Goal: Task Accomplishment & Management: Manage account settings

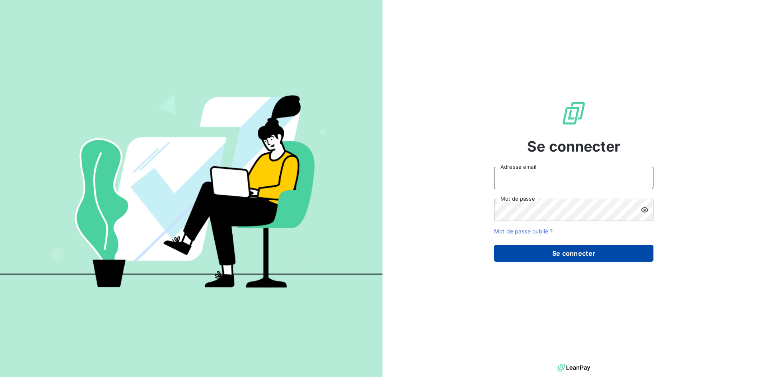
type input "[PERSON_NAME][EMAIL_ADDRESS][DOMAIN_NAME]"
click at [615, 256] on button "Se connecter" at bounding box center [573, 253] width 159 height 17
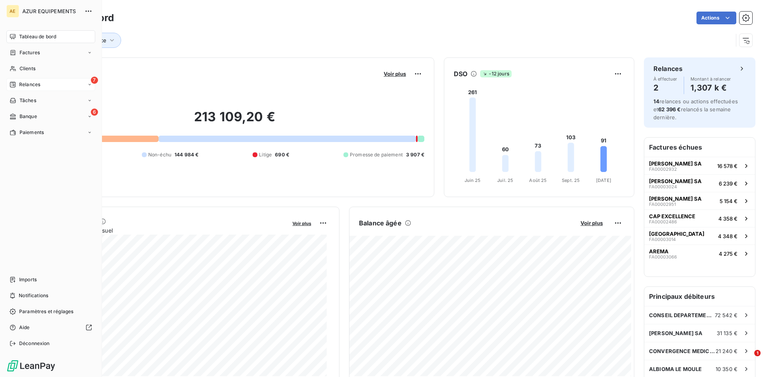
click at [31, 86] on span "Relances" at bounding box center [29, 84] width 21 height 7
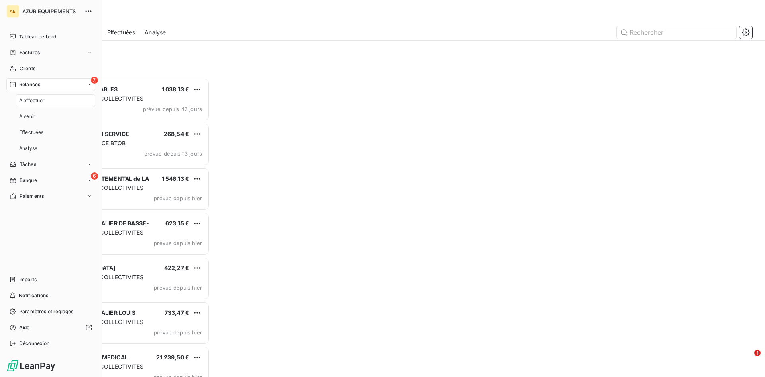
scroll to position [293, 165]
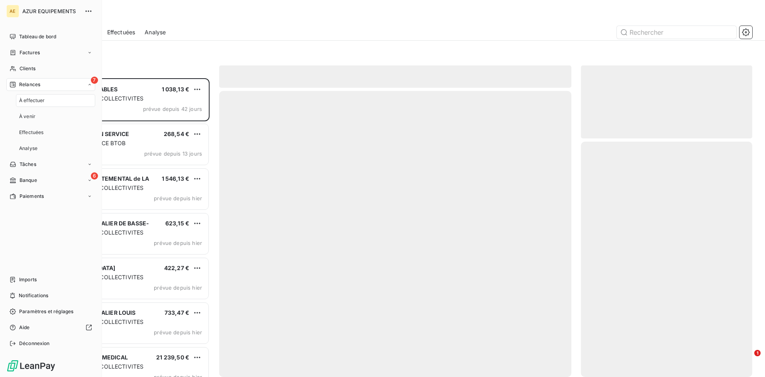
click at [31, 98] on span "À effectuer" at bounding box center [32, 100] width 26 height 7
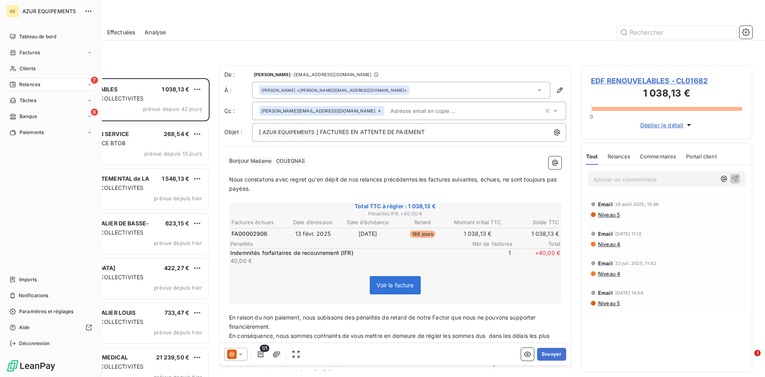
click at [26, 83] on span "Relances" at bounding box center [29, 84] width 21 height 7
click at [31, 53] on span "Factures" at bounding box center [30, 52] width 20 height 7
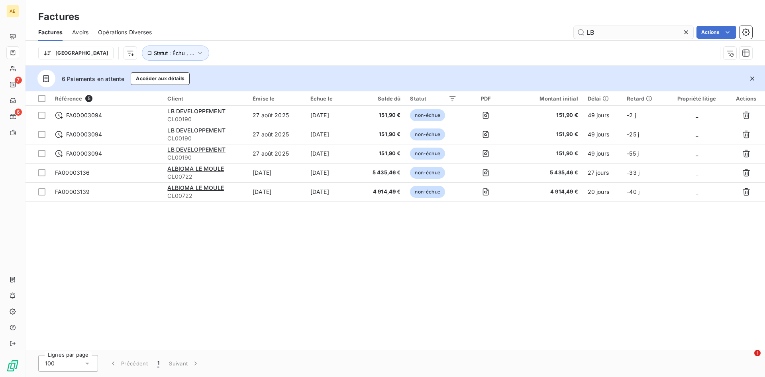
click at [611, 33] on input "LB" at bounding box center [634, 32] width 120 height 13
type input "L"
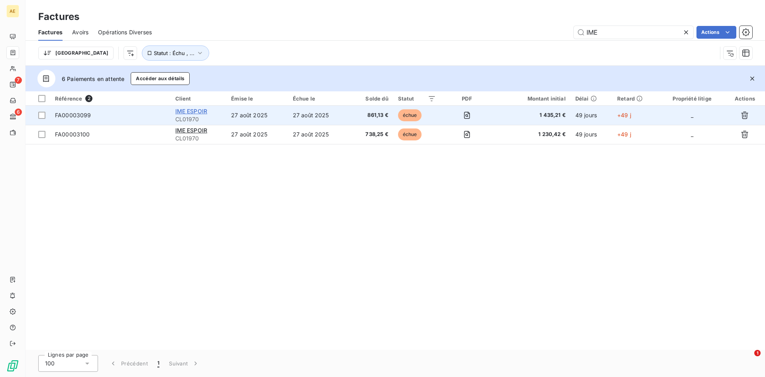
type input "IME"
click at [188, 111] on span "IME ESPOIR" at bounding box center [191, 111] width 32 height 7
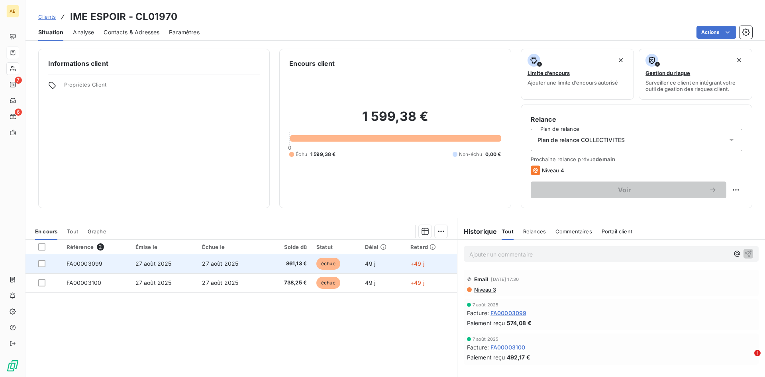
click at [291, 262] on span "861,13 €" at bounding box center [288, 263] width 38 height 8
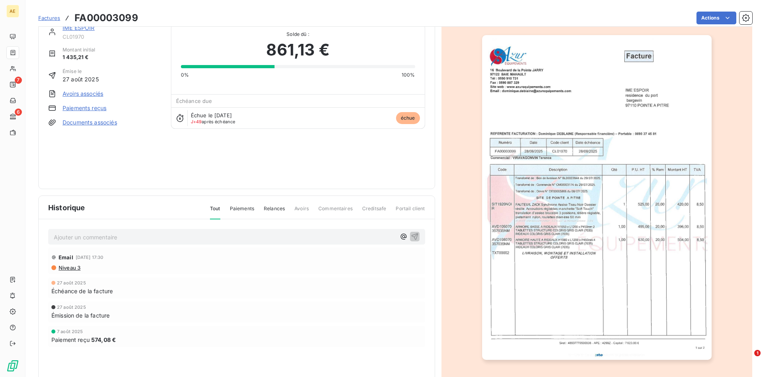
scroll to position [34, 0]
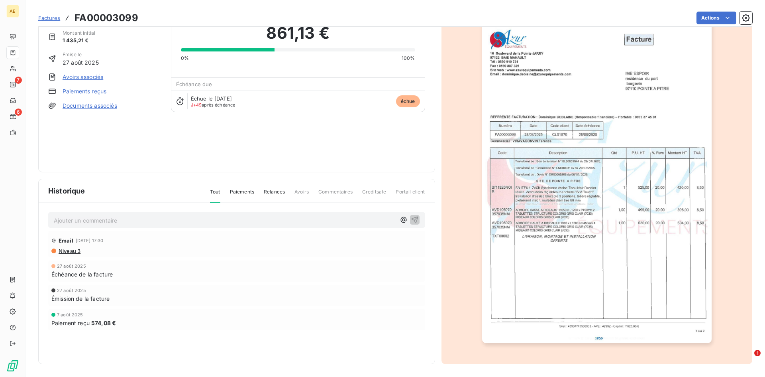
click at [547, 161] on img "button" at bounding box center [597, 180] width 230 height 324
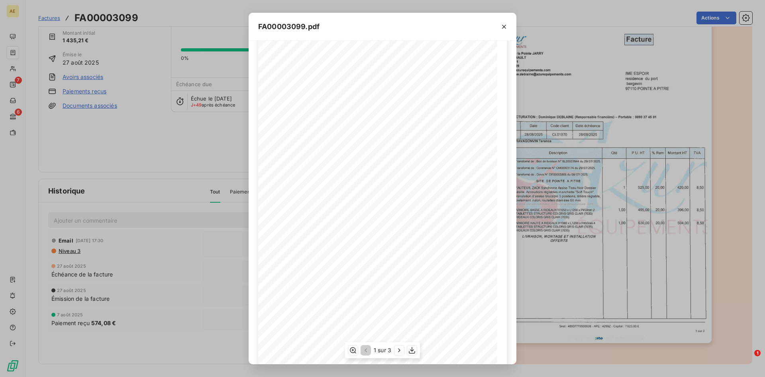
scroll to position [33, 0]
click at [413, 352] on icon "button" at bounding box center [412, 350] width 8 height 8
click at [501, 27] on icon "button" at bounding box center [504, 27] width 8 height 8
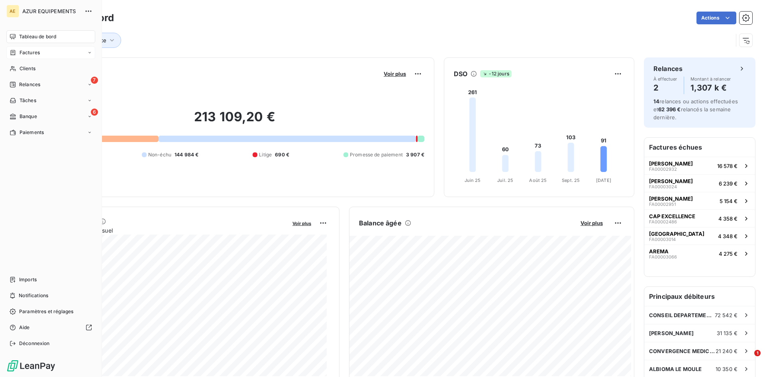
click at [17, 52] on div "Factures" at bounding box center [25, 52] width 30 height 7
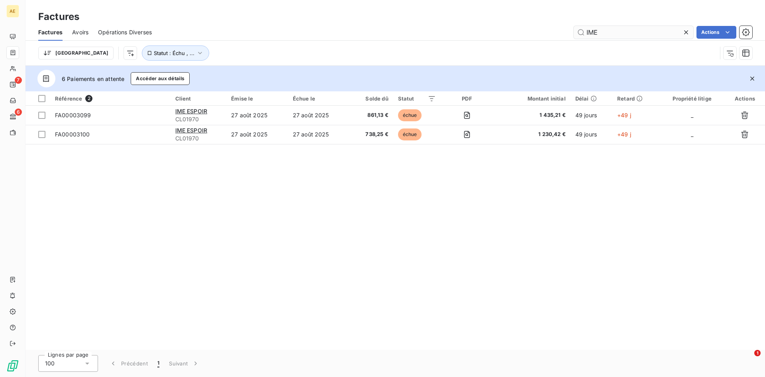
click at [600, 31] on input "IME" at bounding box center [634, 32] width 120 height 13
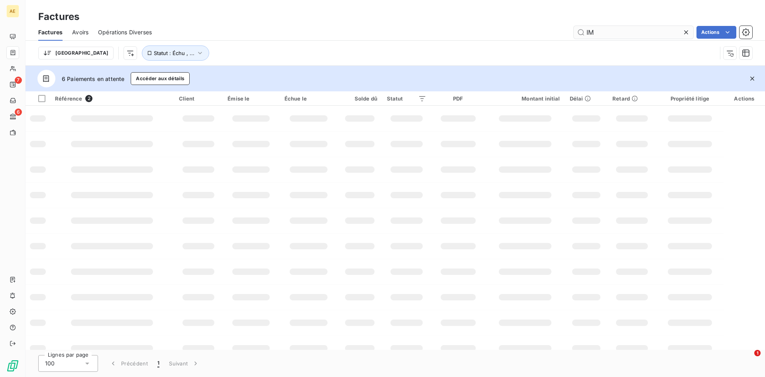
type input "I"
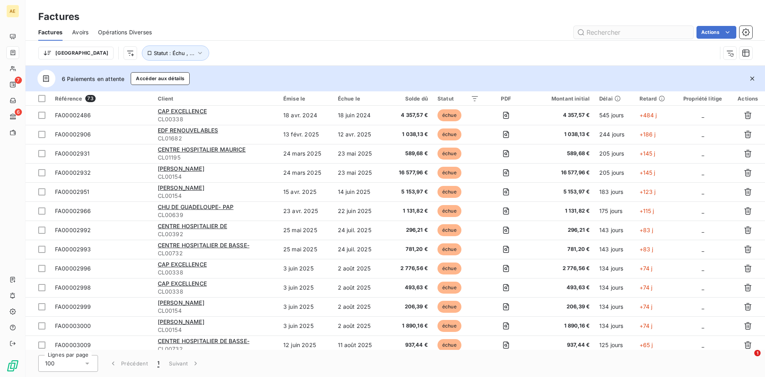
click at [605, 29] on input "text" at bounding box center [634, 32] width 120 height 13
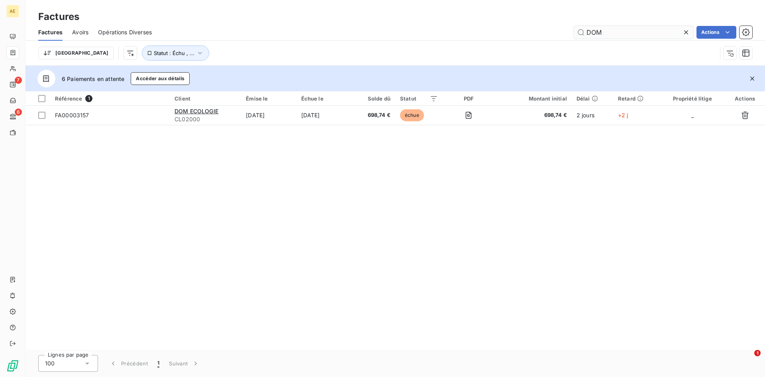
click at [613, 32] on input "DOM" at bounding box center [634, 32] width 120 height 13
type input "D"
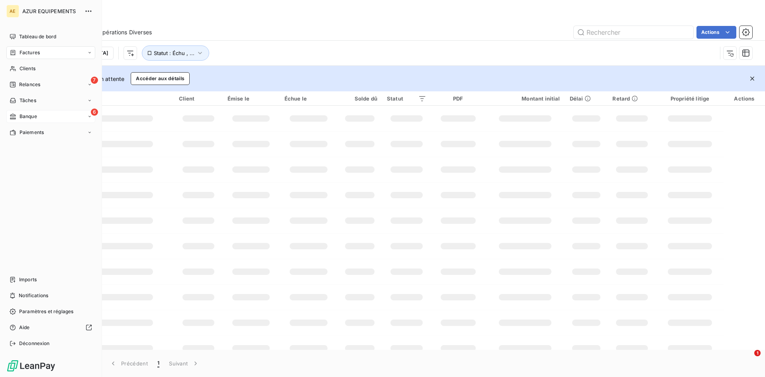
click at [35, 118] on span "Banque" at bounding box center [29, 116] width 18 height 7
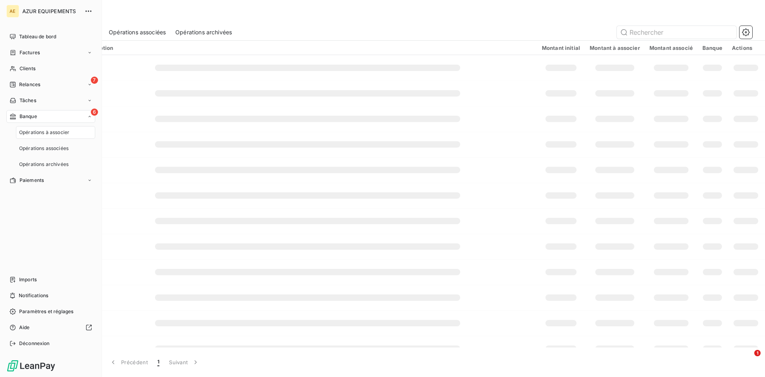
click at [35, 130] on span "Opérations à associer" at bounding box center [44, 132] width 50 height 7
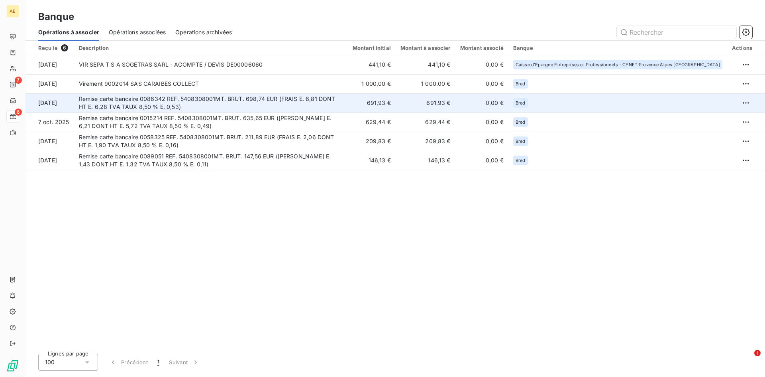
click at [185, 98] on td "Remise carte bancaire 0086342 REF. 5408308001MT. BRUT. 698,74 EUR (FRAIS E. 6,8…" at bounding box center [211, 102] width 274 height 19
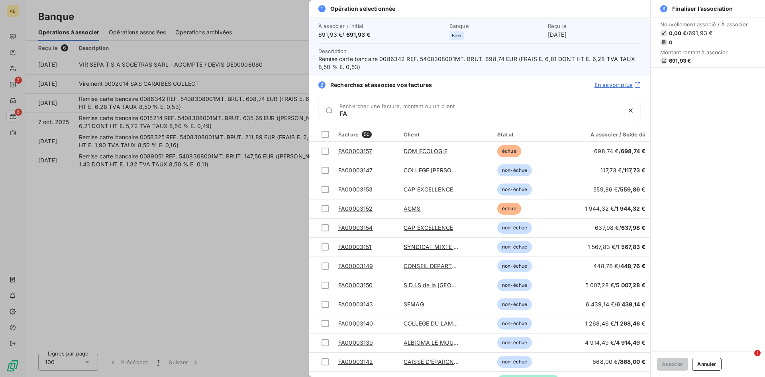
type input "F"
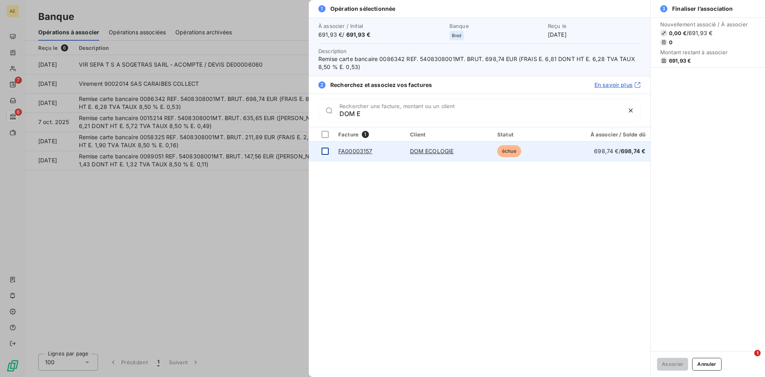
type input "DOM E"
click at [329, 151] on td at bounding box center [321, 150] width 25 height 19
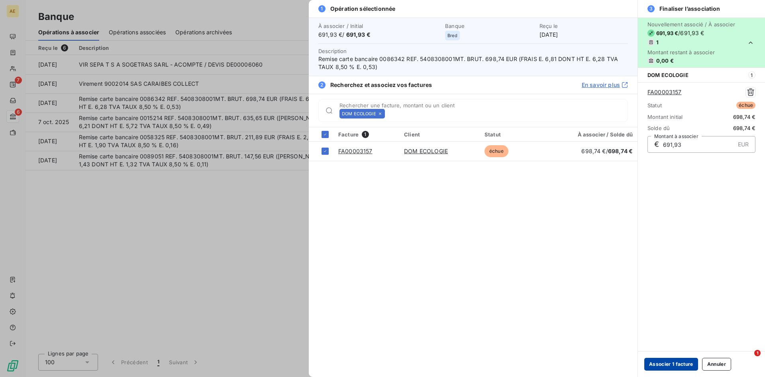
click at [670, 360] on button "Associer 1 facture" at bounding box center [671, 364] width 54 height 13
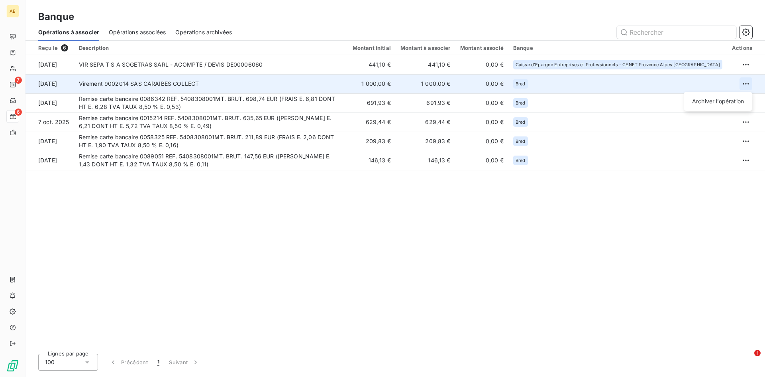
click at [745, 82] on html "AE 7 6 Banque Opérations à associer Opérations associées Opérations archivées R…" at bounding box center [382, 188] width 765 height 377
click at [721, 99] on div "Archiver l’opération" at bounding box center [718, 101] width 61 height 13
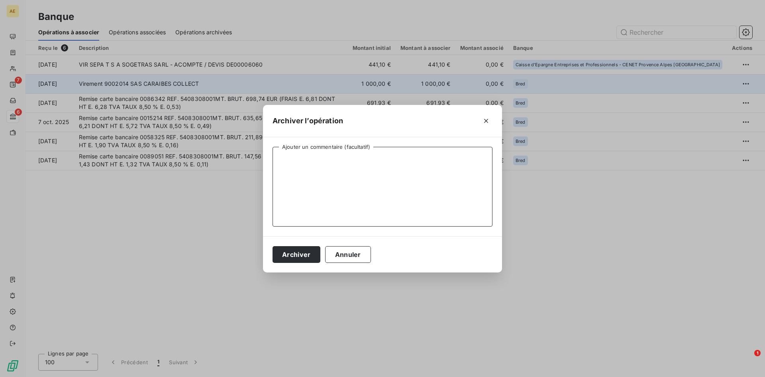
click at [340, 165] on textarea "Ajouter un commentaire (facultatif)" at bounding box center [383, 187] width 220 height 80
type textarea "a"
type textarea "AVANCE DE FONDS"
click at [283, 255] on button "Archiver" at bounding box center [297, 254] width 48 height 17
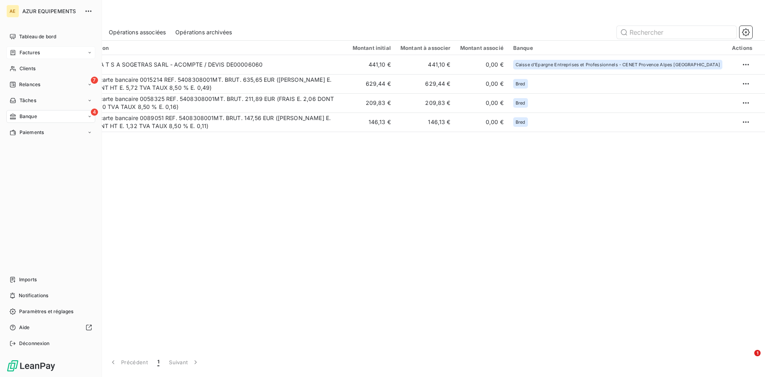
click at [9, 53] on div "Factures" at bounding box center [50, 52] width 89 height 13
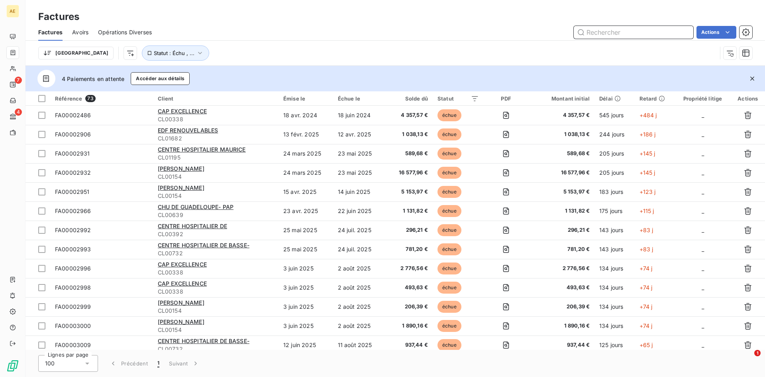
click at [676, 31] on input "text" at bounding box center [634, 32] width 120 height 13
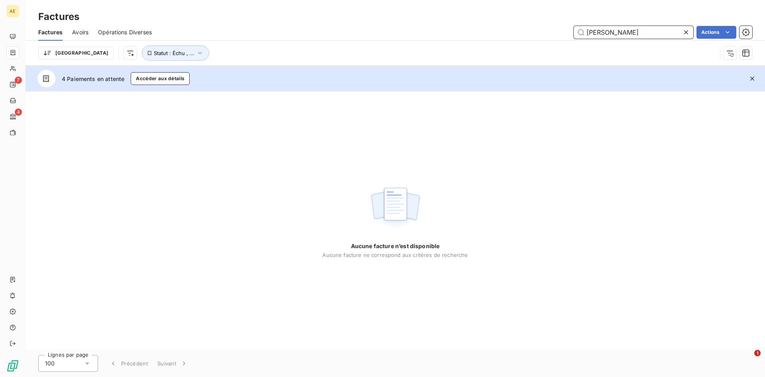
type input "[PERSON_NAME]"
click at [626, 30] on input "[PERSON_NAME]" at bounding box center [634, 32] width 120 height 13
drag, startPoint x: 626, startPoint y: 30, endPoint x: 580, endPoint y: 33, distance: 45.5
click at [580, 33] on input "[PERSON_NAME]" at bounding box center [634, 32] width 120 height 13
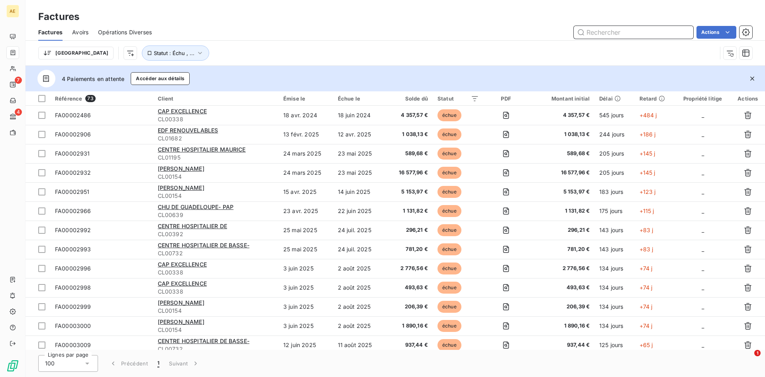
click at [625, 32] on input "text" at bounding box center [634, 32] width 120 height 13
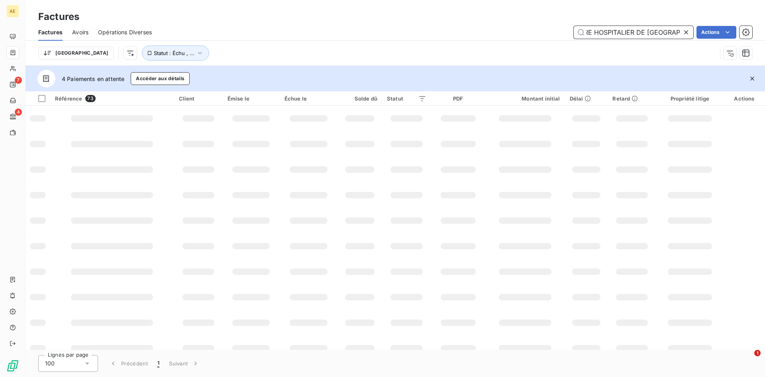
scroll to position [0, 28]
type input "CENTRE HOSPITALIER DE [GEOGRAPHIC_DATA]"
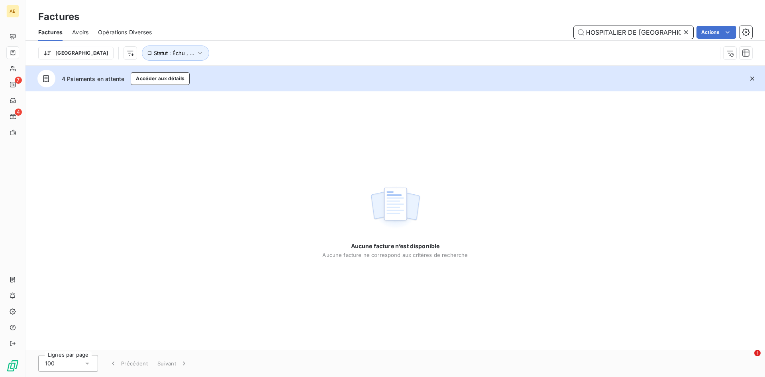
scroll to position [0, 0]
drag, startPoint x: 681, startPoint y: 32, endPoint x: 576, endPoint y: 31, distance: 105.2
click at [576, 31] on input "CENTRE HOSPITALIER DE [GEOGRAPHIC_DATA]" at bounding box center [634, 32] width 120 height 13
drag, startPoint x: 681, startPoint y: 29, endPoint x: 558, endPoint y: 33, distance: 122.8
click at [559, 33] on div "CENTRE HOSPITALIER DE BASSE TERRE Actions" at bounding box center [456, 32] width 591 height 13
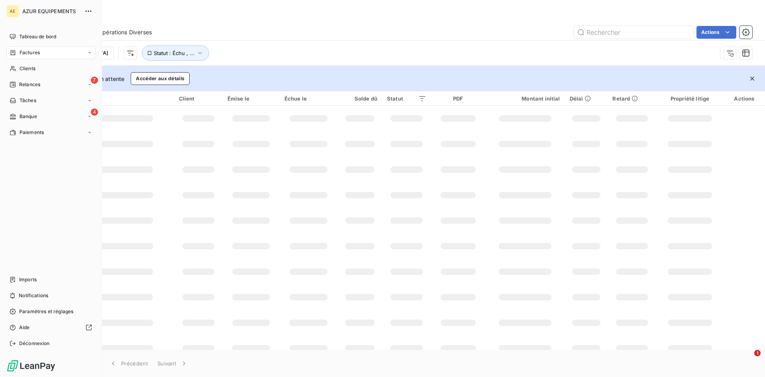
click at [29, 51] on span "Factures" at bounding box center [30, 52] width 20 height 7
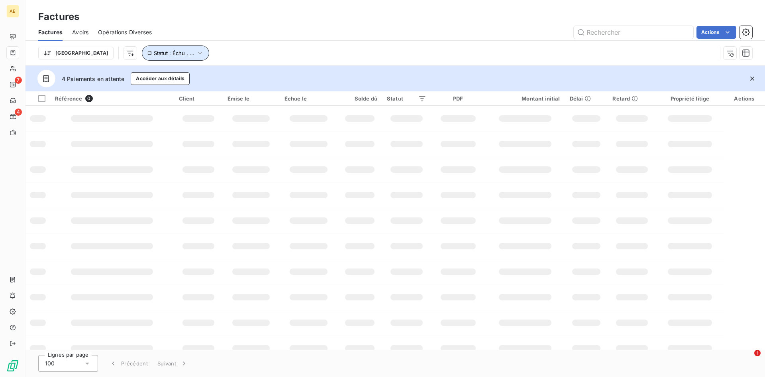
click at [198, 53] on icon "button" at bounding box center [200, 53] width 4 height 2
click at [218, 45] on div "Trier Statut : Échu , ..." at bounding box center [395, 53] width 714 height 25
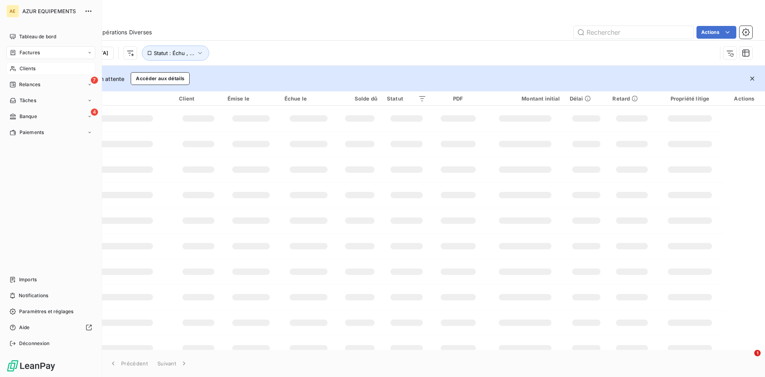
click at [23, 64] on div "Clients" at bounding box center [50, 68] width 89 height 13
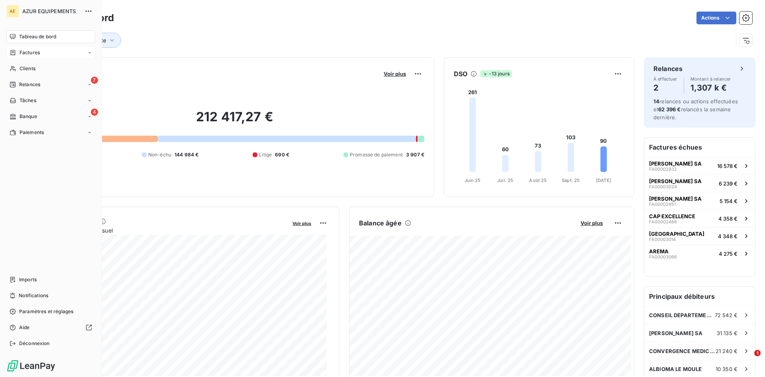
click at [18, 52] on div "Factures" at bounding box center [25, 52] width 30 height 7
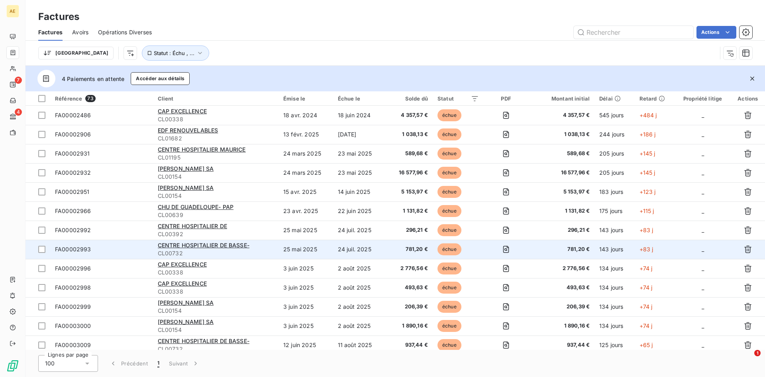
drag, startPoint x: 41, startPoint y: 246, endPoint x: 175, endPoint y: 255, distance: 135.1
click at [41, 246] on div at bounding box center [41, 249] width 7 height 7
click at [216, 247] on span "CENTRE HOSPITALIER DE BASSE-" at bounding box center [204, 245] width 92 height 7
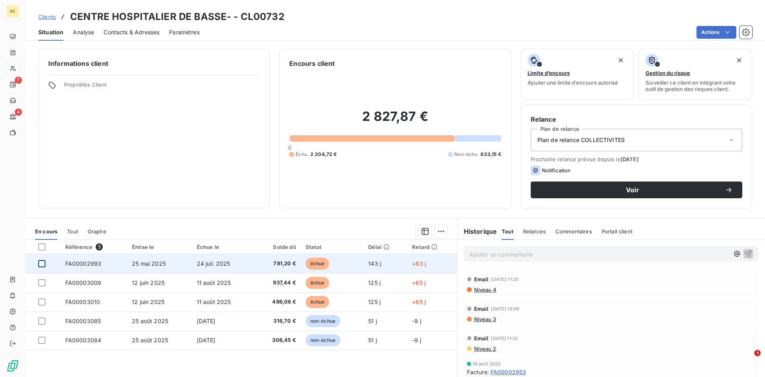
click at [40, 262] on div at bounding box center [41, 263] width 7 height 7
click at [75, 265] on span "FA00002993" at bounding box center [83, 263] width 36 height 7
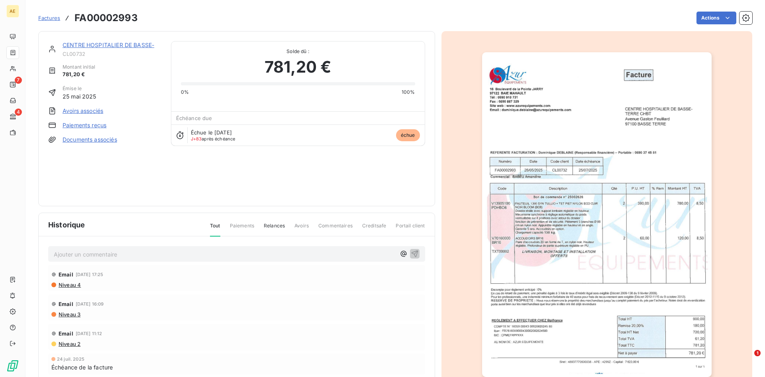
click at [88, 123] on link "Paiements reçus" at bounding box center [85, 125] width 44 height 8
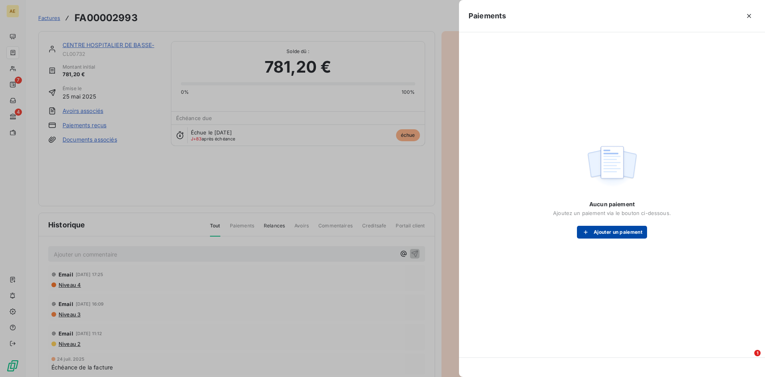
click at [637, 230] on button "Ajouter un paiement" at bounding box center [612, 232] width 70 height 13
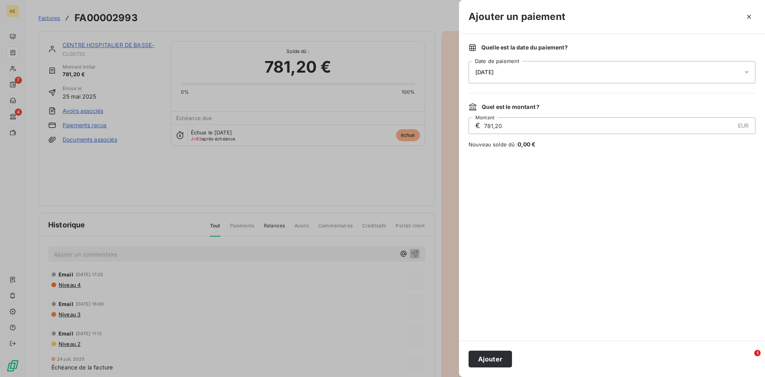
click at [748, 74] on icon at bounding box center [747, 72] width 8 height 8
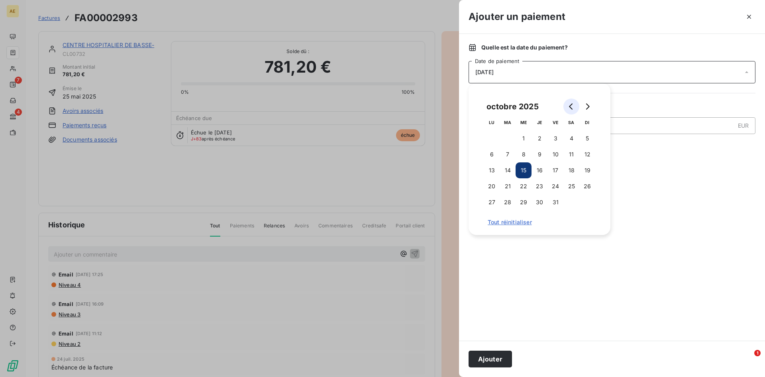
click at [569, 107] on icon "Go to previous month" at bounding box center [571, 106] width 6 height 6
click at [509, 152] on button "9" at bounding box center [508, 154] width 16 height 16
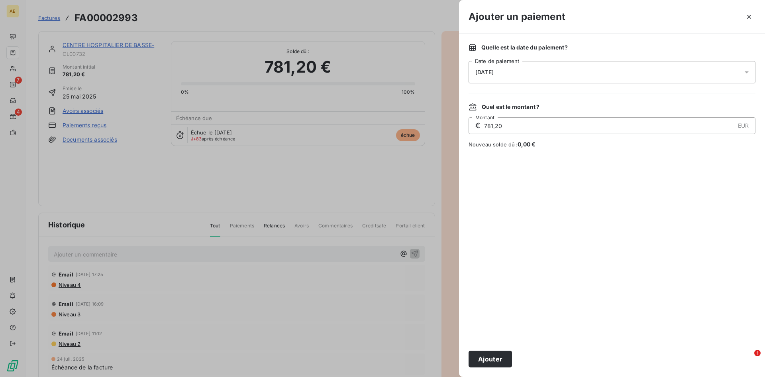
drag, startPoint x: 502, startPoint y: 356, endPoint x: 509, endPoint y: 352, distance: 8.0
click at [502, 356] on button "Ajouter" at bounding box center [490, 358] width 43 height 17
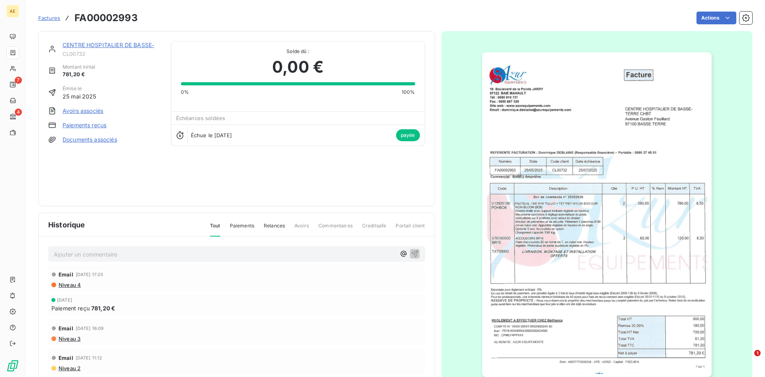
click at [53, 20] on span "Factures" at bounding box center [49, 18] width 22 height 6
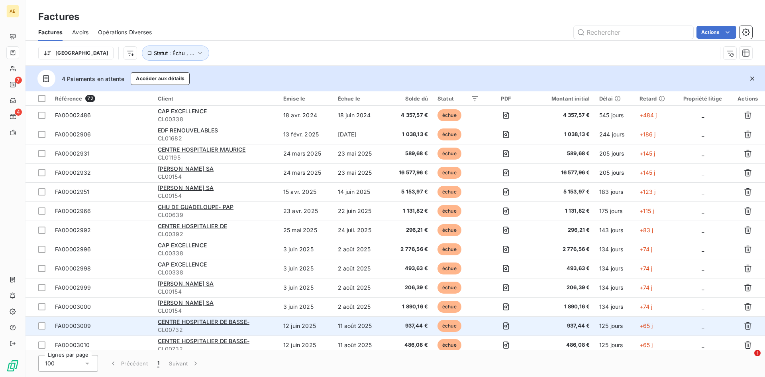
click at [55, 325] on span "FA00003009" at bounding box center [73, 325] width 36 height 7
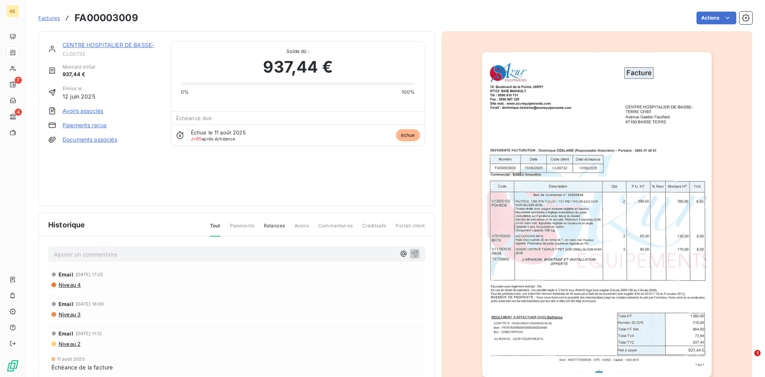
click at [98, 127] on link "Paiements reçus" at bounding box center [85, 125] width 44 height 8
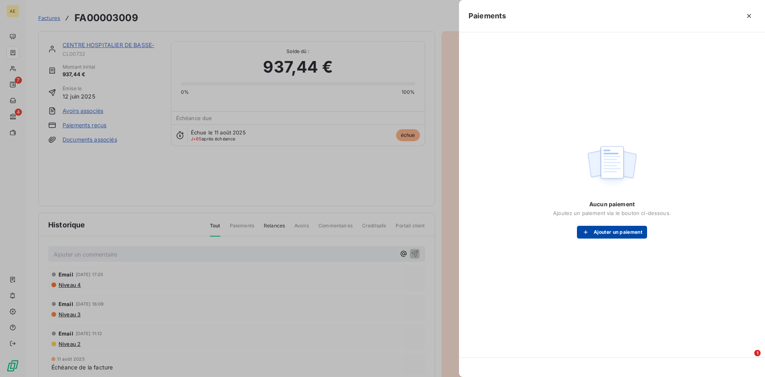
click at [631, 232] on button "Ajouter un paiement" at bounding box center [612, 232] width 70 height 13
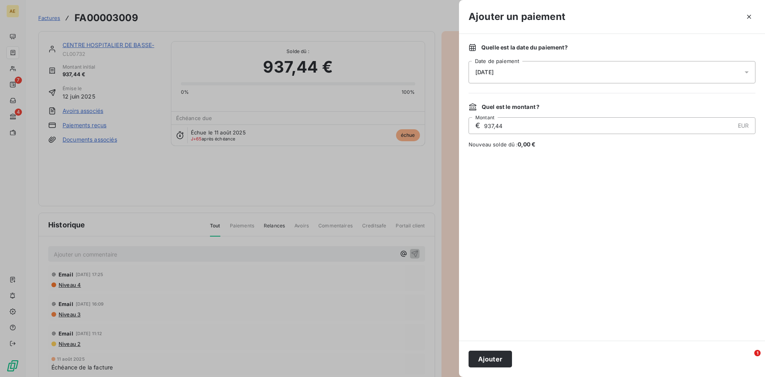
click at [745, 71] on icon at bounding box center [747, 72] width 8 height 8
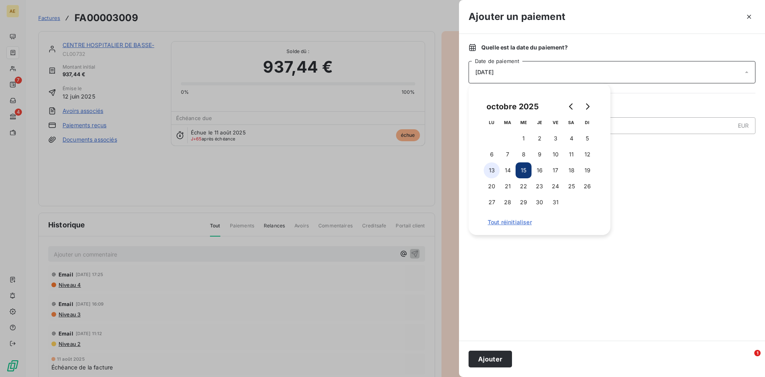
click at [494, 169] on button "13" at bounding box center [492, 170] width 16 height 16
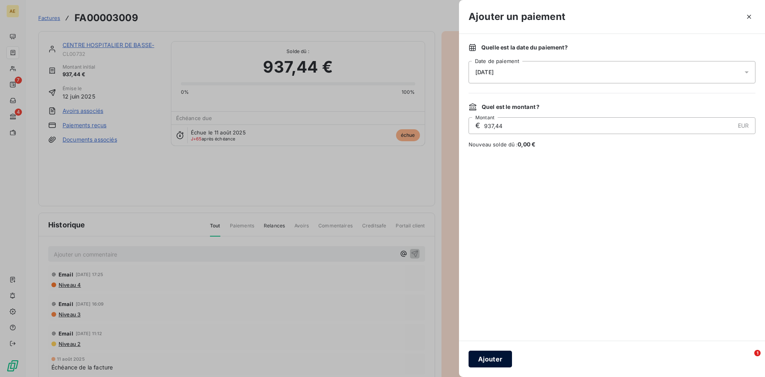
click at [493, 362] on button "Ajouter" at bounding box center [490, 358] width 43 height 17
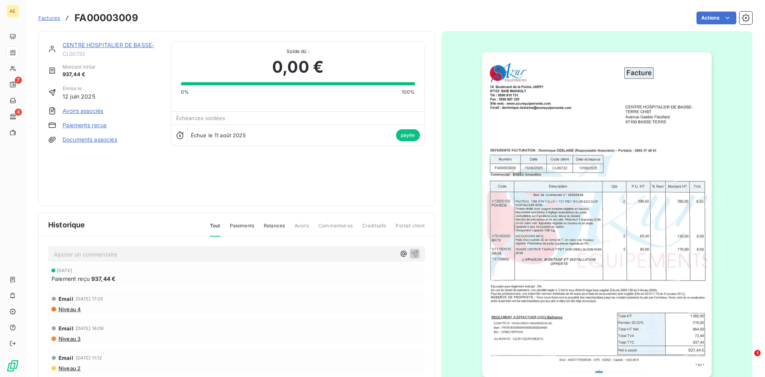
click at [120, 43] on link "CENTRE HOSPITALIER DE BASSE-" at bounding box center [109, 44] width 92 height 7
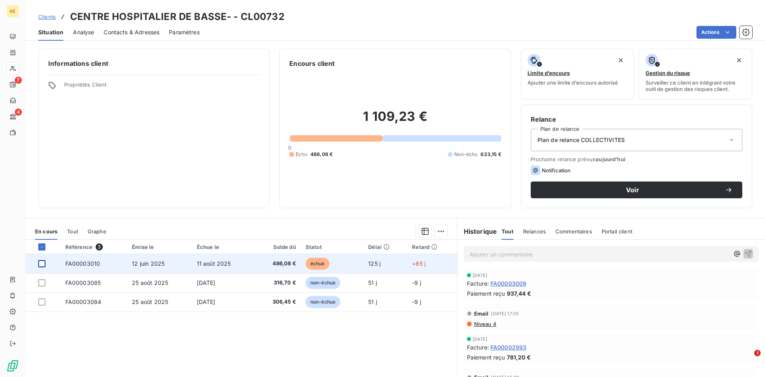
click at [43, 265] on div at bounding box center [41, 263] width 7 height 7
click at [143, 262] on span "12 juin 2025" at bounding box center [148, 263] width 33 height 7
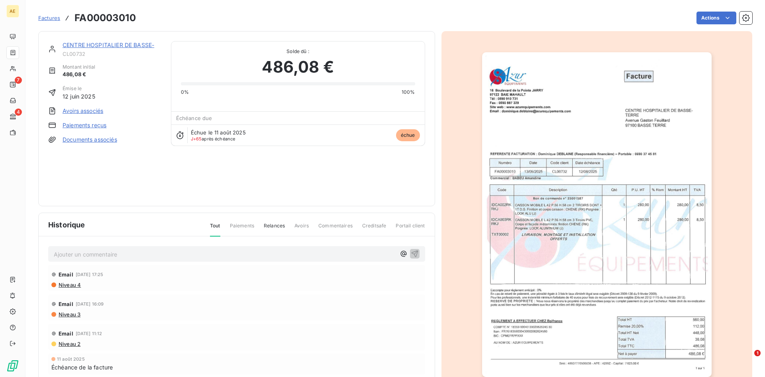
click at [93, 124] on link "Paiements reçus" at bounding box center [85, 125] width 44 height 8
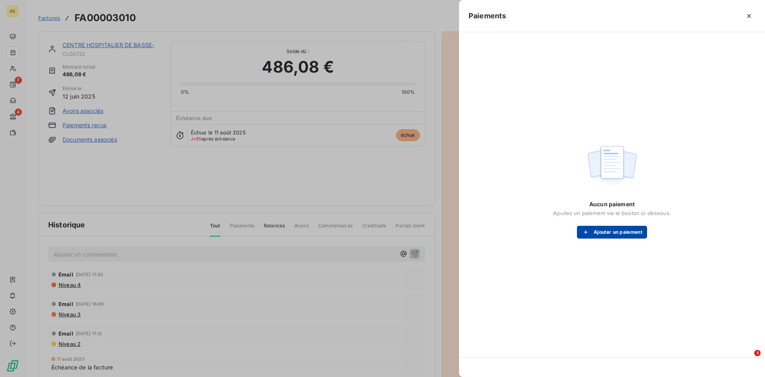
click at [627, 232] on button "Ajouter un paiement" at bounding box center [612, 232] width 70 height 13
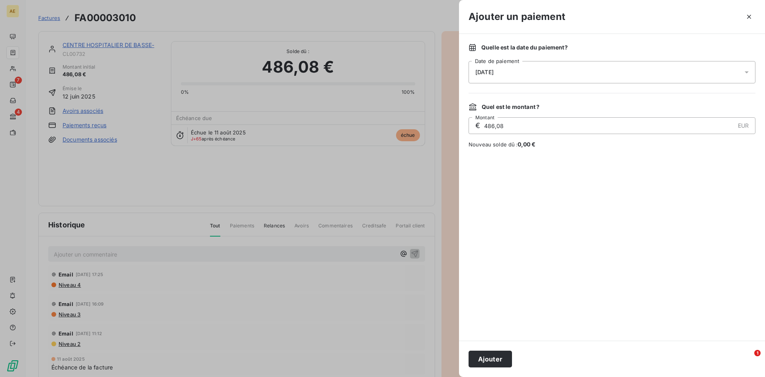
click at [747, 73] on icon at bounding box center [747, 72] width 4 height 2
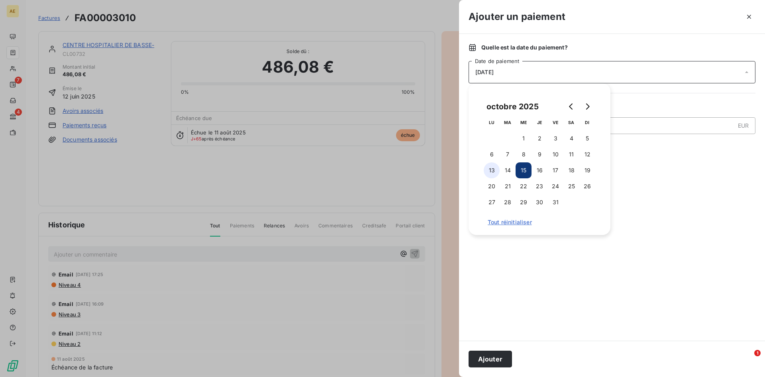
click at [491, 169] on button "13" at bounding box center [492, 170] width 16 height 16
drag, startPoint x: 500, startPoint y: 359, endPoint x: 498, endPoint y: 352, distance: 6.7
click at [498, 356] on button "Ajouter" at bounding box center [490, 358] width 43 height 17
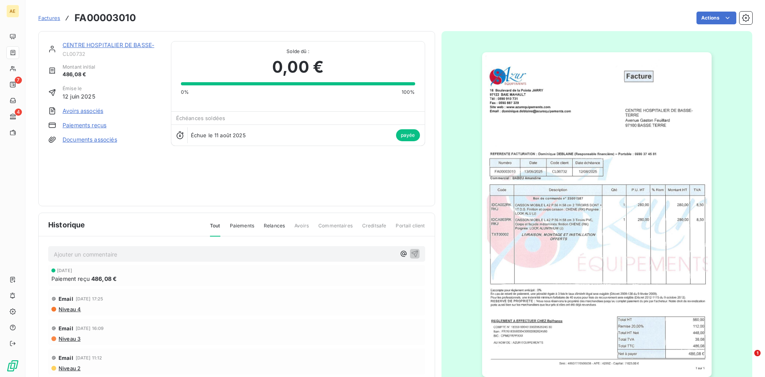
click at [81, 46] on link "CENTRE HOSPITALIER DE BASSE-" at bounding box center [109, 44] width 92 height 7
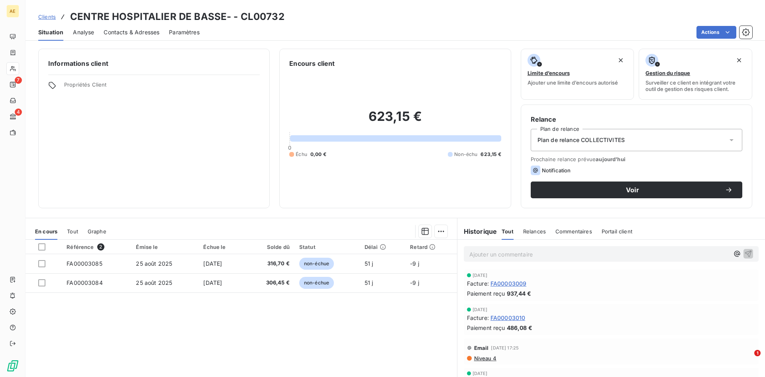
click at [45, 16] on span "Clients" at bounding box center [47, 17] width 18 height 6
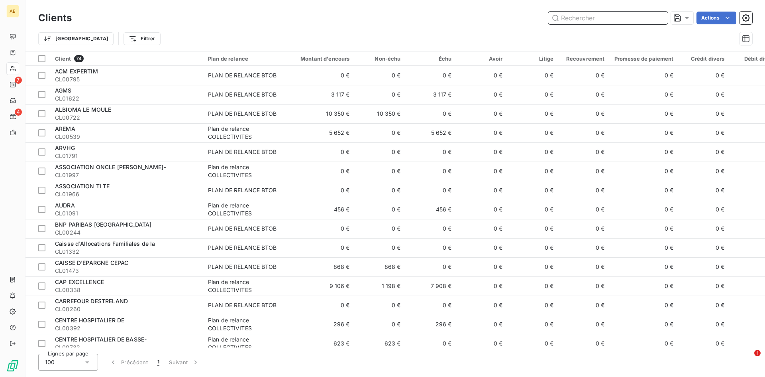
click at [644, 17] on input "text" at bounding box center [608, 18] width 120 height 13
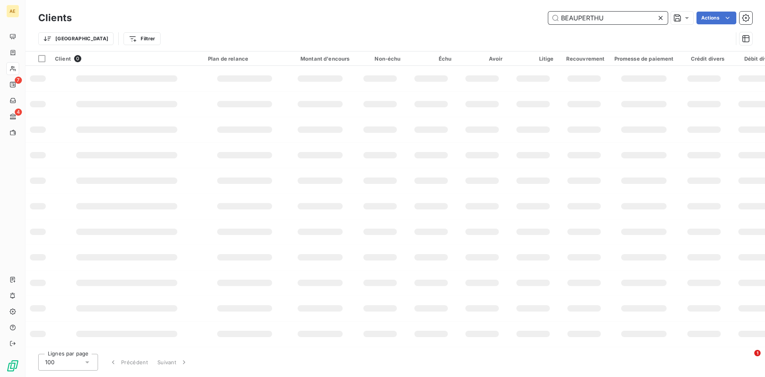
type input "BEAUPERTHUY"
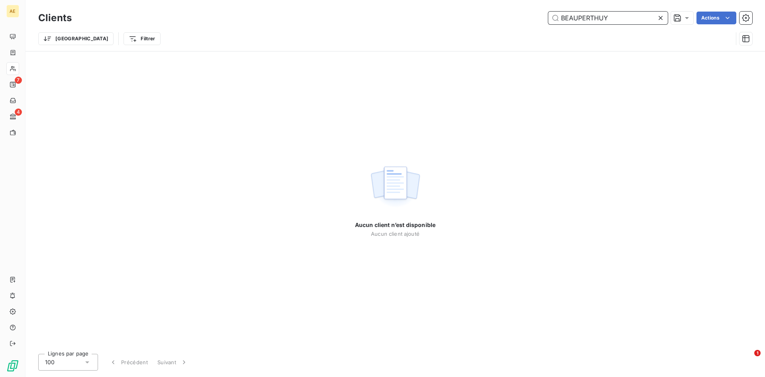
drag, startPoint x: 621, startPoint y: 16, endPoint x: 531, endPoint y: 19, distance: 90.1
click at [532, 19] on div "BEAUPERTHUY Actions" at bounding box center [416, 18] width 671 height 13
type input "MAURICE SELBONNE"
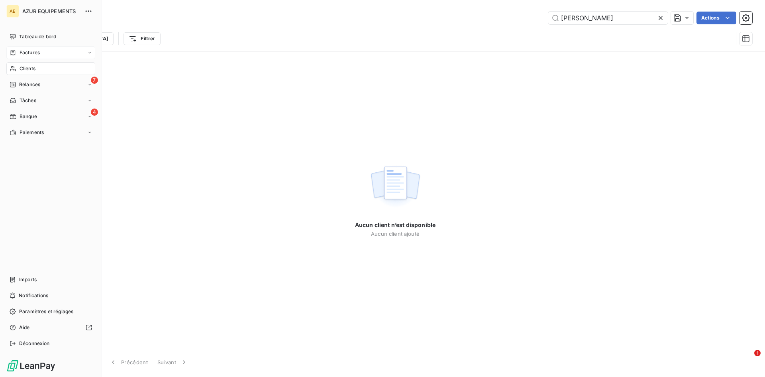
click at [34, 52] on span "Factures" at bounding box center [30, 52] width 20 height 7
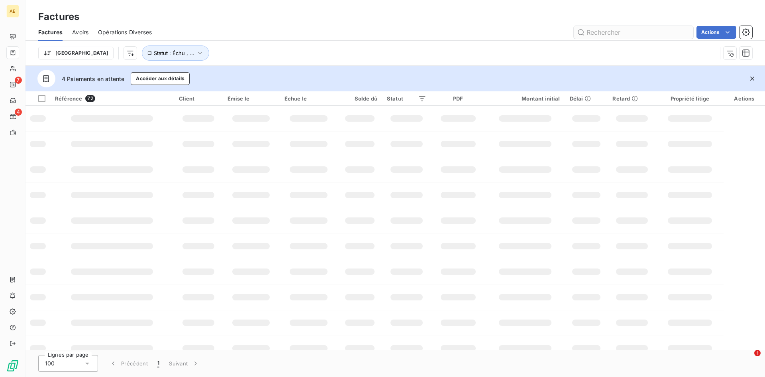
click at [626, 32] on input "text" at bounding box center [634, 32] width 120 height 13
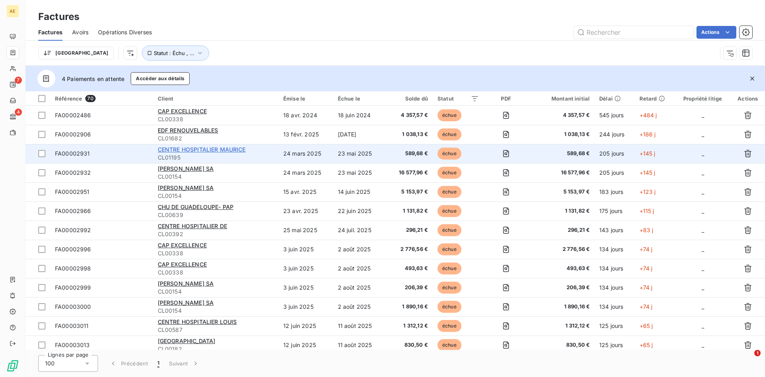
click at [240, 150] on span "CENTRE HOSPITALIER MAURICE" at bounding box center [202, 149] width 88 height 7
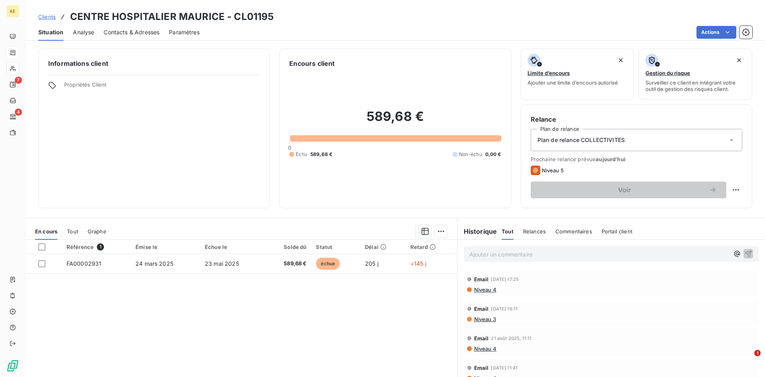
click at [51, 17] on span "Clients" at bounding box center [47, 17] width 18 height 6
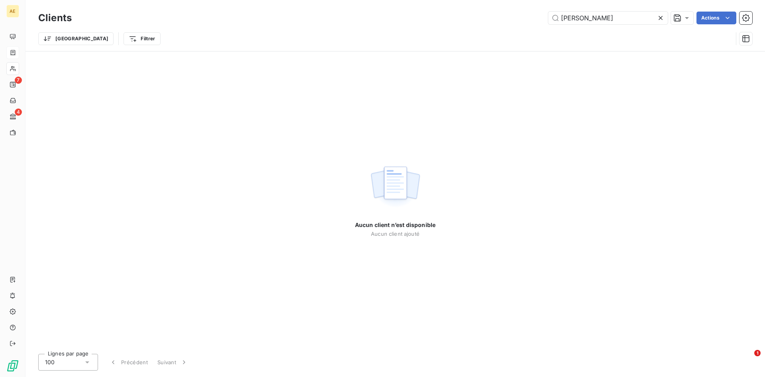
drag, startPoint x: 635, startPoint y: 18, endPoint x: 519, endPoint y: 19, distance: 116.4
click at [519, 19] on div "MAURICE SELBONNE Actions" at bounding box center [416, 18] width 671 height 13
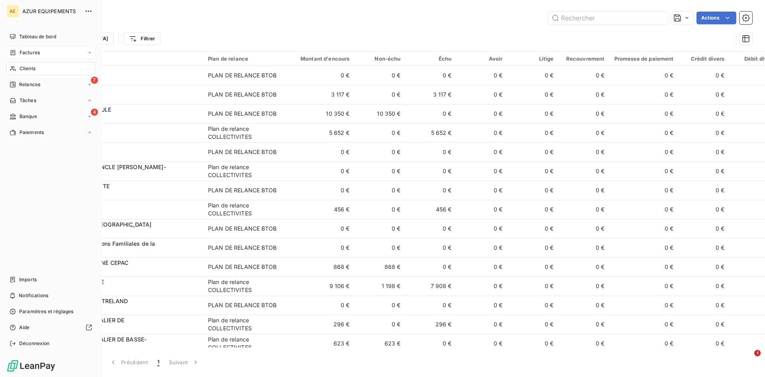
click at [15, 52] on icon at bounding box center [13, 52] width 5 height 5
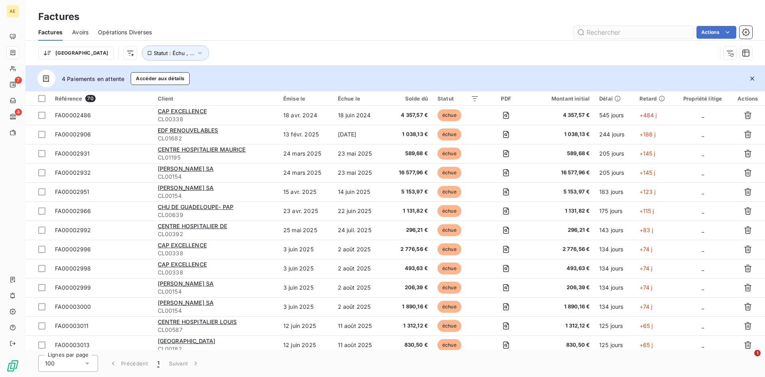
click at [621, 33] on input "text" at bounding box center [634, 32] width 120 height 13
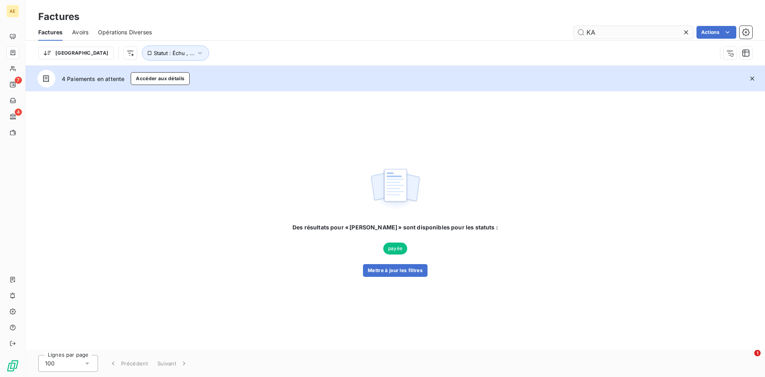
type input "K"
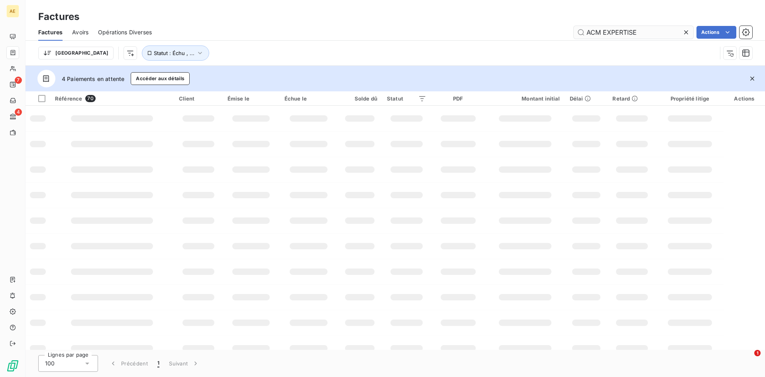
type input "ACM EXPERTISES"
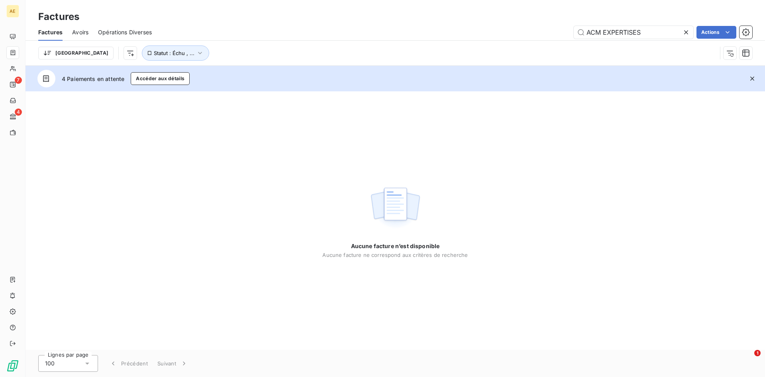
drag, startPoint x: 656, startPoint y: 31, endPoint x: 557, endPoint y: 29, distance: 98.5
click at [557, 29] on div "ACM EXPERTISES Actions" at bounding box center [456, 32] width 591 height 13
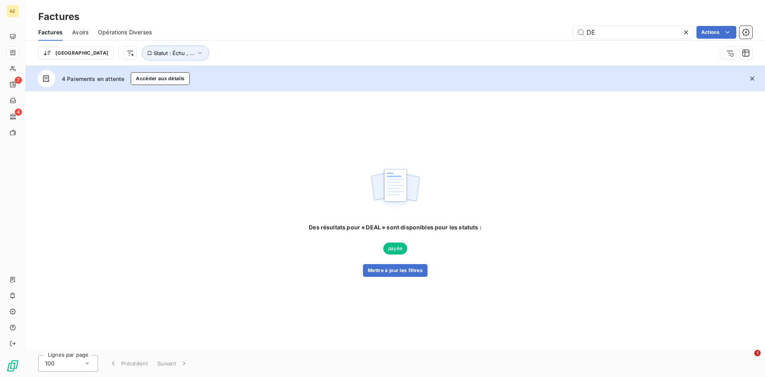
type input "D"
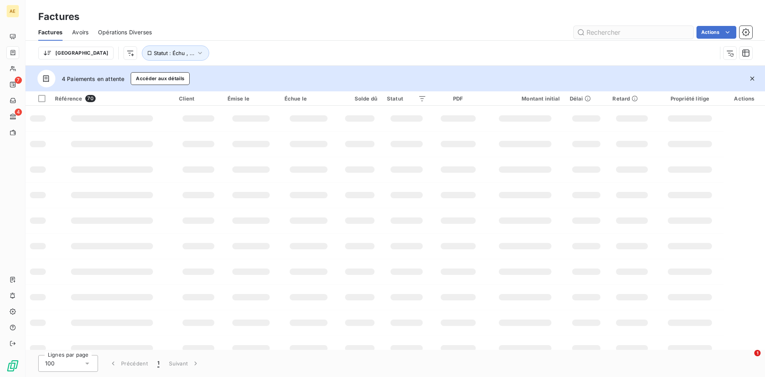
click at [594, 33] on input "text" at bounding box center [634, 32] width 120 height 13
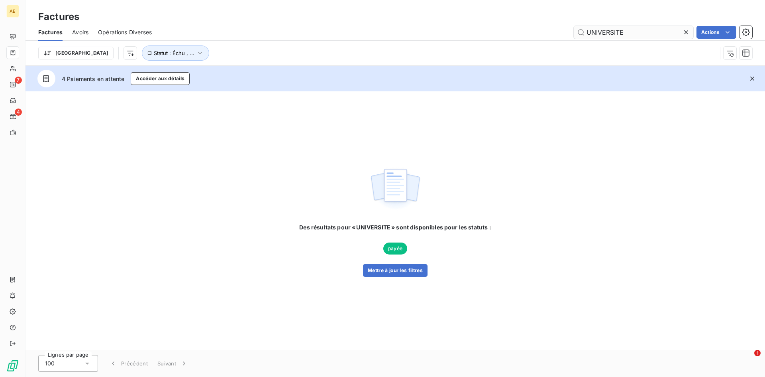
drag, startPoint x: 633, startPoint y: 29, endPoint x: 593, endPoint y: 30, distance: 40.3
click at [594, 30] on input "UNIVERSITE" at bounding box center [634, 32] width 120 height 13
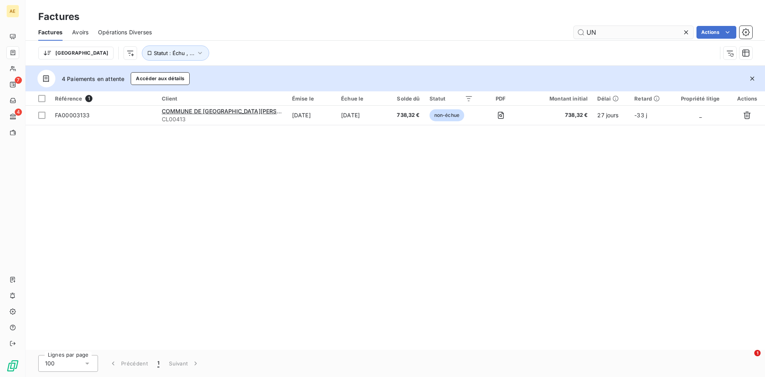
type input "U"
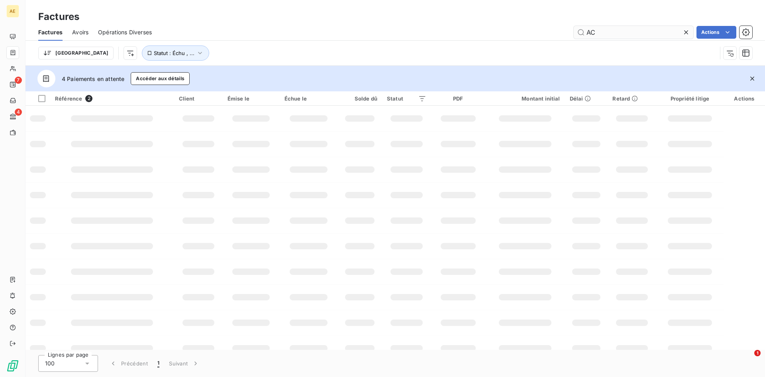
type input "A"
type input "ARTGENCY"
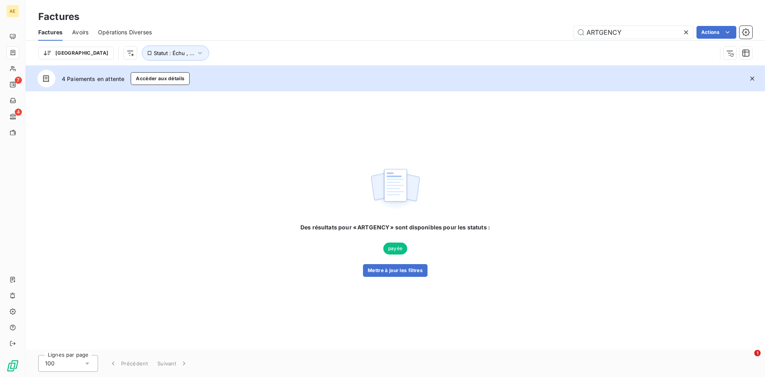
drag, startPoint x: 623, startPoint y: 30, endPoint x: 558, endPoint y: 32, distance: 65.4
click at [558, 32] on div "ARTGENCY Actions" at bounding box center [456, 32] width 591 height 13
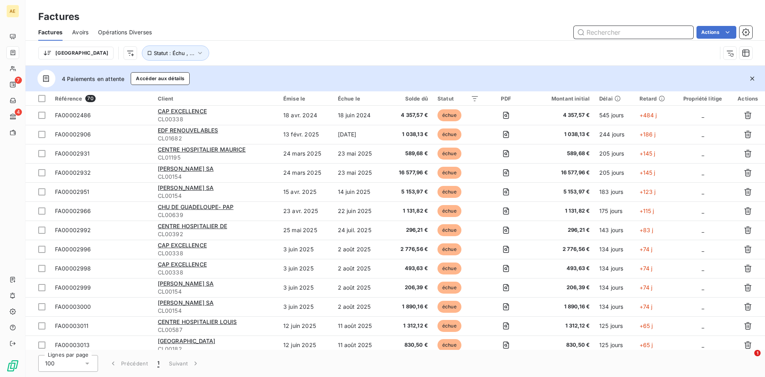
click at [625, 31] on input "text" at bounding box center [634, 32] width 120 height 13
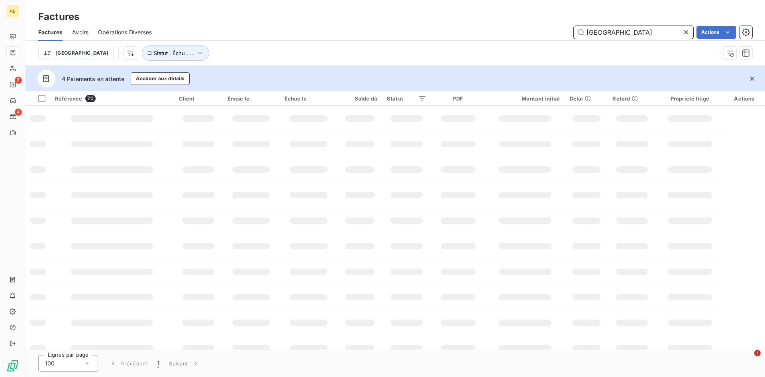
type input "[GEOGRAPHIC_DATA]"
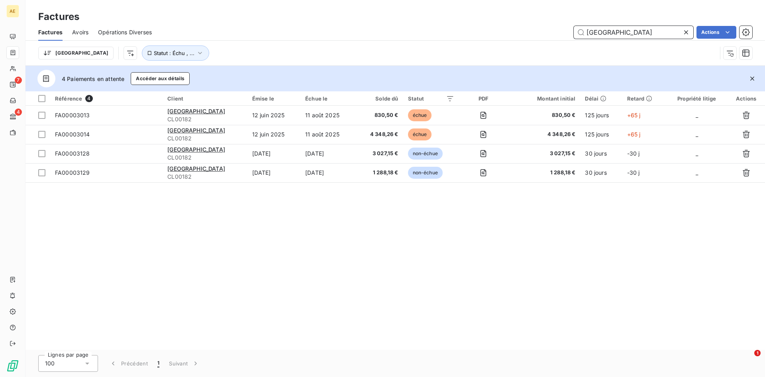
drag, startPoint x: 657, startPoint y: 33, endPoint x: 555, endPoint y: 39, distance: 102.2
click at [555, 39] on div "Factures Avoirs Opérations Diverses MAIRIE DU LAMENTIN Actions" at bounding box center [396, 32] width 740 height 17
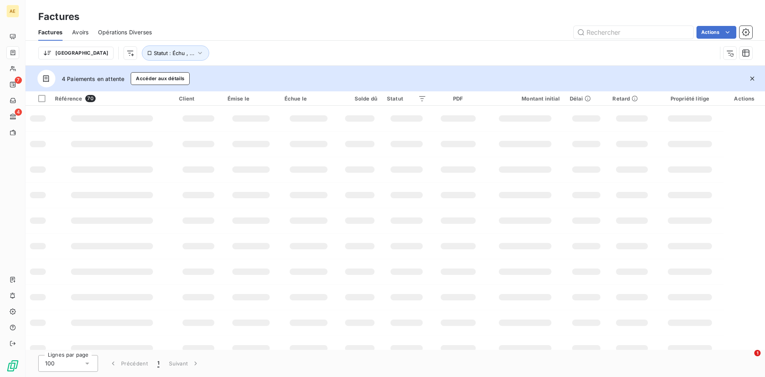
click at [538, 202] on td at bounding box center [525, 195] width 80 height 26
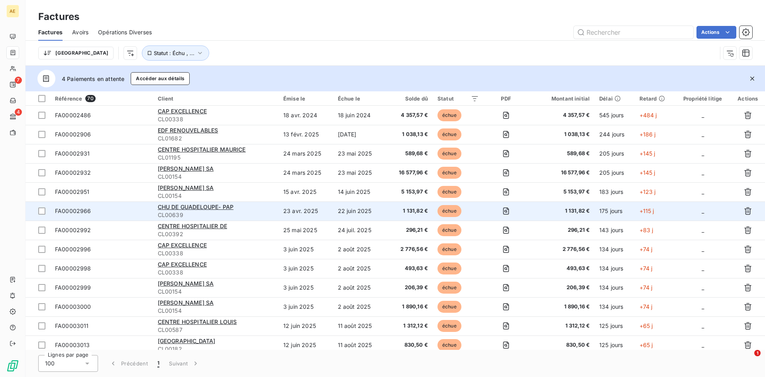
click at [239, 203] on div "CHU DE GUADELOUPE- PAP" at bounding box center [216, 207] width 116 height 8
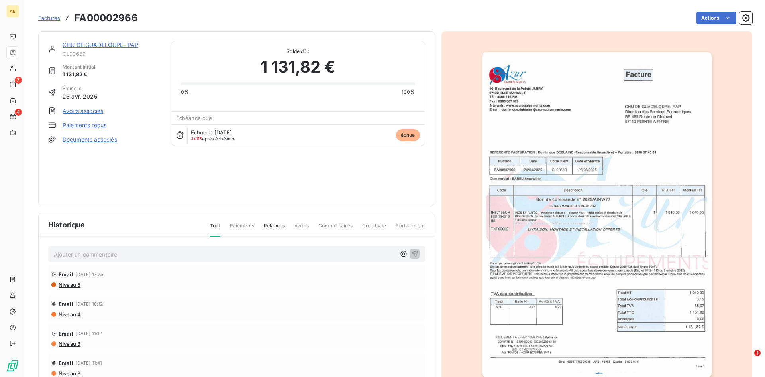
click at [78, 123] on link "Paiements reçus" at bounding box center [85, 125] width 44 height 8
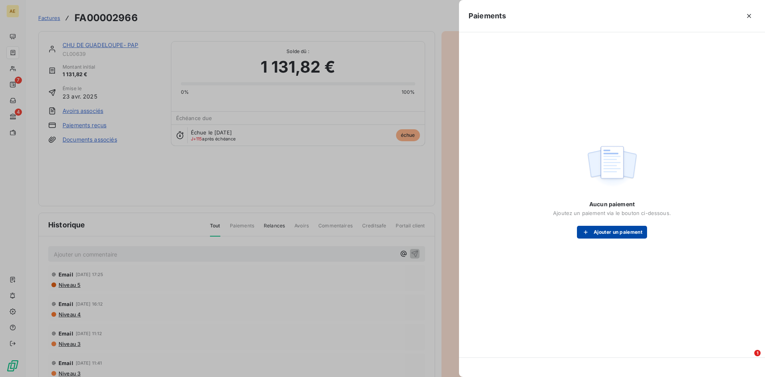
click at [617, 228] on button "Ajouter un paiement" at bounding box center [612, 232] width 70 height 13
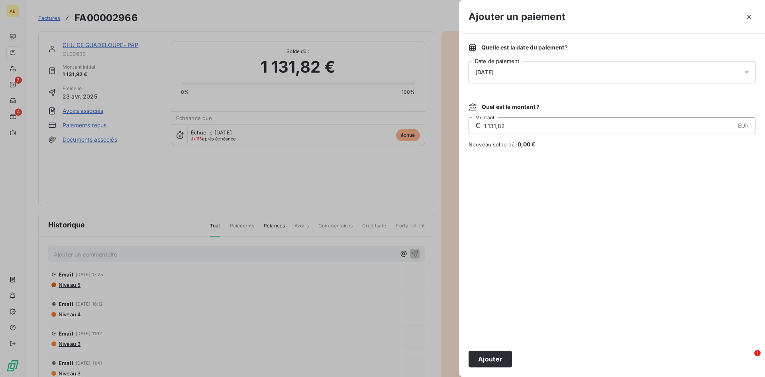
click at [745, 72] on icon at bounding box center [747, 72] width 4 height 2
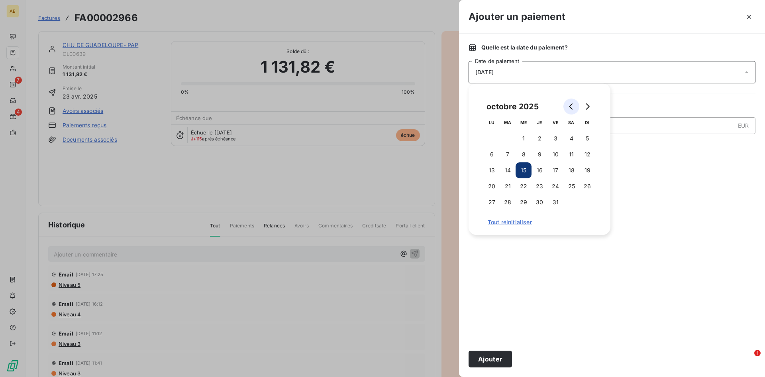
click at [568, 105] on button "Go to previous month" at bounding box center [572, 106] width 16 height 16
click at [524, 151] on button "10" at bounding box center [524, 154] width 16 height 16
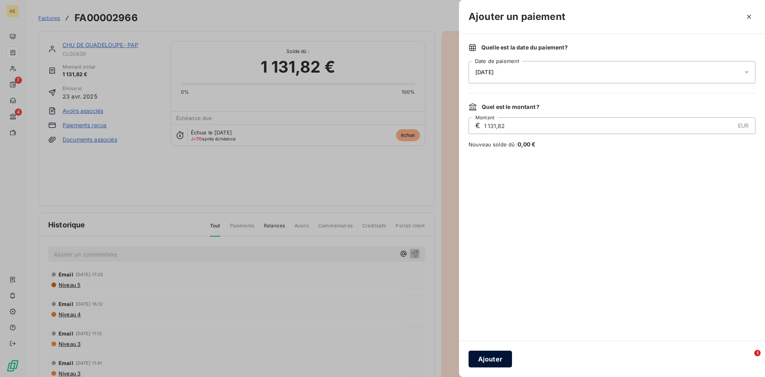
click at [489, 358] on button "Ajouter" at bounding box center [490, 358] width 43 height 17
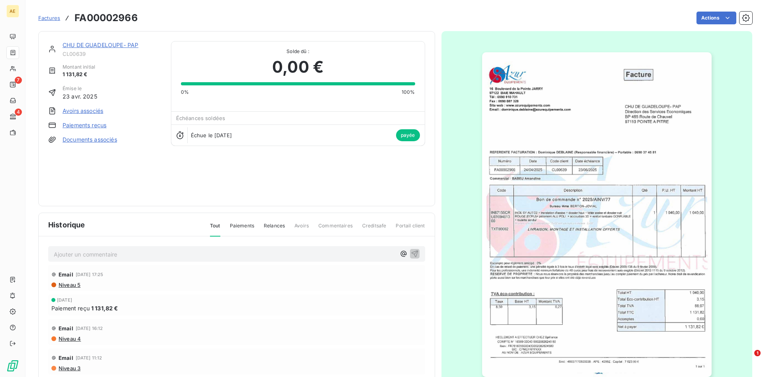
click at [50, 15] on span "Factures" at bounding box center [49, 18] width 22 height 6
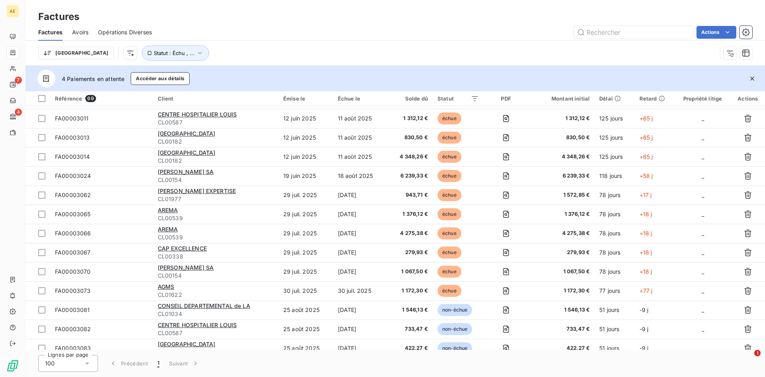
scroll to position [199, 0]
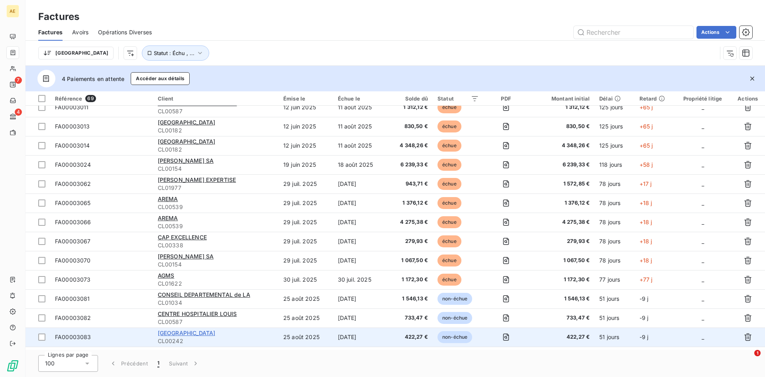
click at [201, 334] on span "[GEOGRAPHIC_DATA]" at bounding box center [187, 332] width 58 height 7
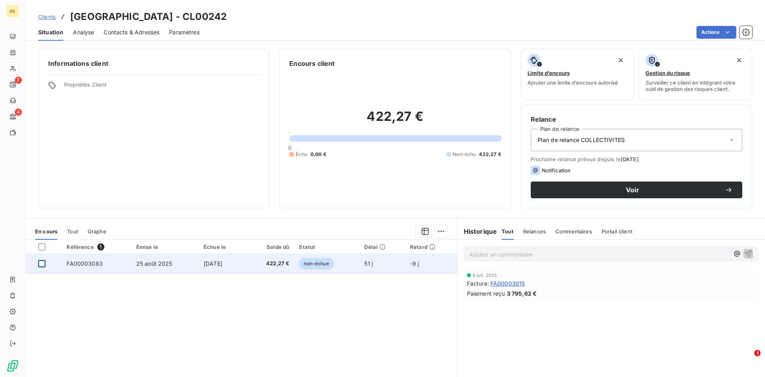
click at [43, 263] on div at bounding box center [41, 263] width 7 height 7
click at [150, 261] on span "25 août 2025" at bounding box center [154, 263] width 36 height 7
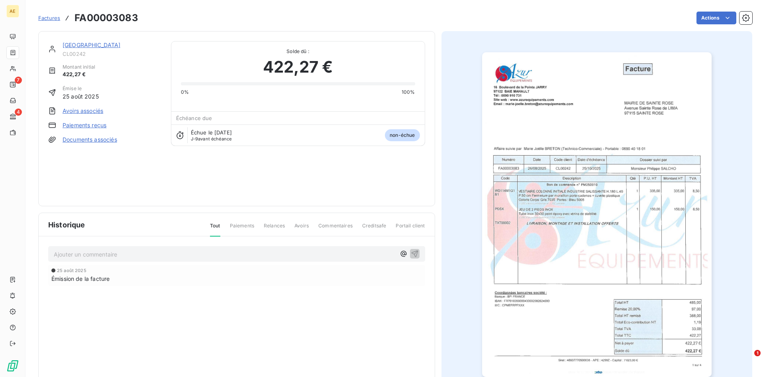
click at [92, 124] on link "Paiements reçus" at bounding box center [85, 125] width 44 height 8
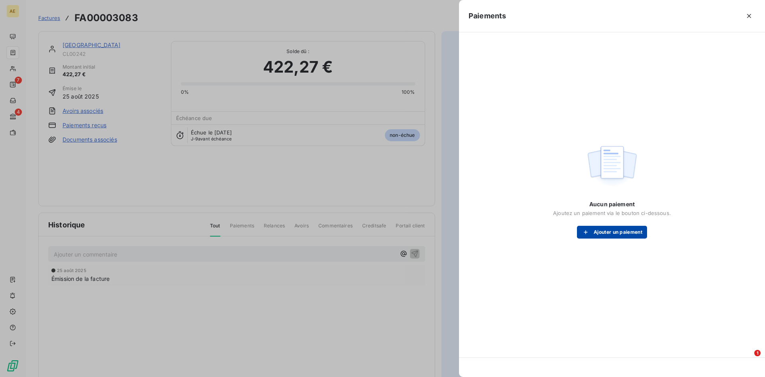
click at [610, 230] on button "Ajouter un paiement" at bounding box center [612, 232] width 70 height 13
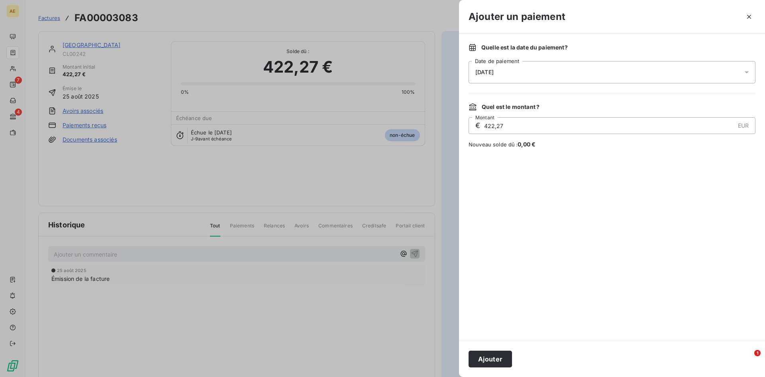
click at [749, 72] on icon at bounding box center [747, 72] width 8 height 8
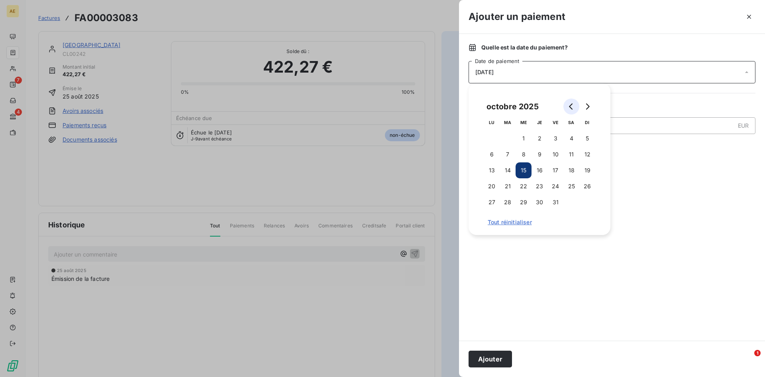
click at [570, 107] on icon "Go to previous month" at bounding box center [571, 106] width 4 height 6
click at [541, 183] on button "25" at bounding box center [540, 186] width 16 height 16
click at [494, 357] on button "Ajouter" at bounding box center [490, 358] width 43 height 17
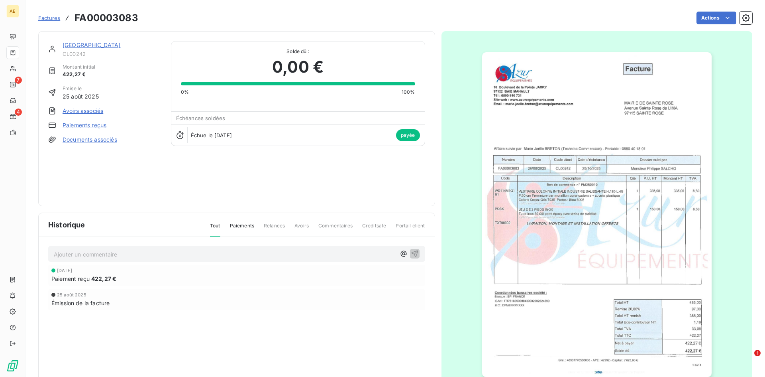
click at [54, 18] on span "Factures" at bounding box center [49, 18] width 22 height 6
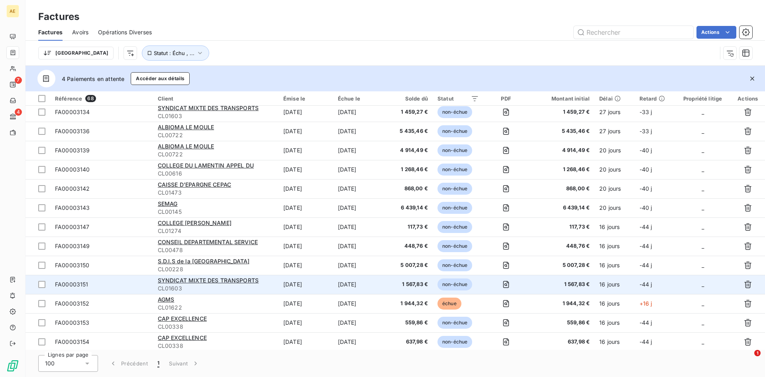
scroll to position [1057, 0]
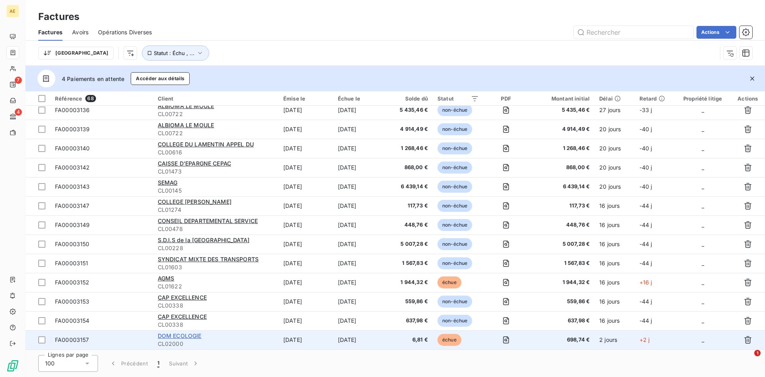
click at [176, 337] on span "DOM ECOLOGIE" at bounding box center [180, 335] width 44 height 7
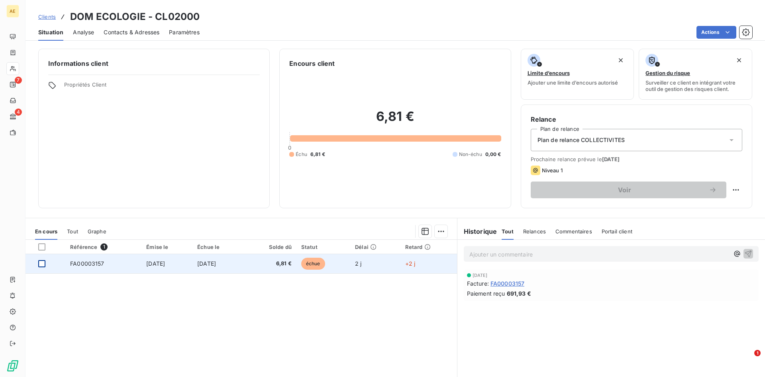
click at [40, 264] on div at bounding box center [41, 263] width 7 height 7
click at [86, 263] on span "FA00003157" at bounding box center [87, 263] width 34 height 7
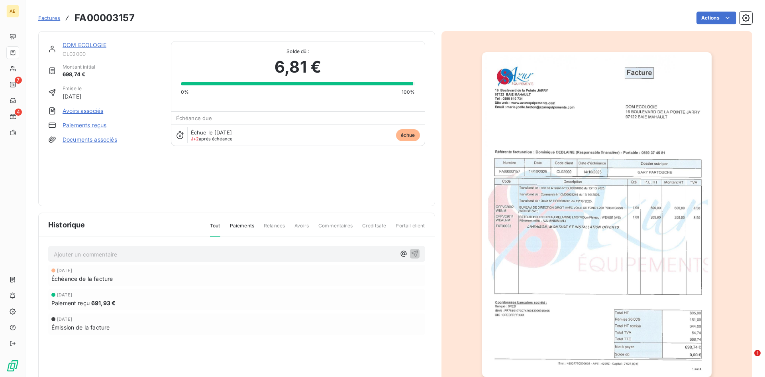
click at [65, 126] on link "Paiements reçus" at bounding box center [85, 125] width 44 height 8
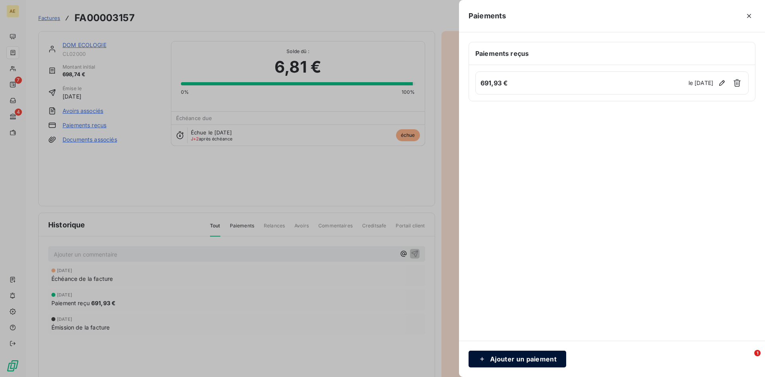
click at [515, 358] on button "Ajouter un paiement" at bounding box center [518, 358] width 98 height 17
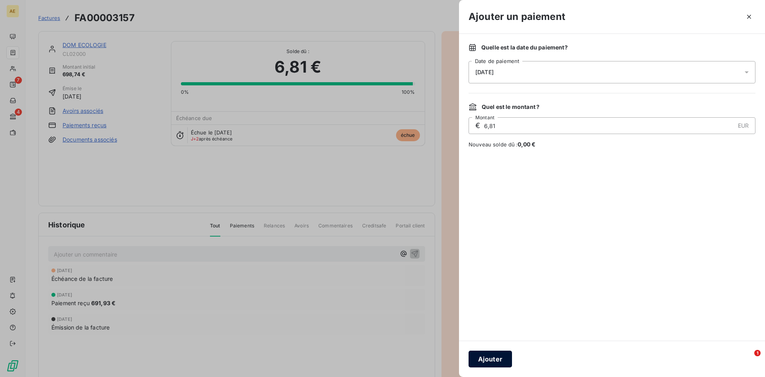
click at [493, 359] on button "Ajouter" at bounding box center [490, 358] width 43 height 17
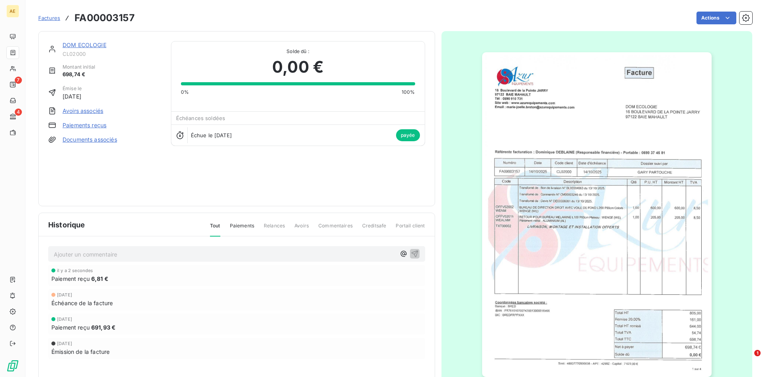
click at [42, 17] on span "Factures" at bounding box center [49, 18] width 22 height 6
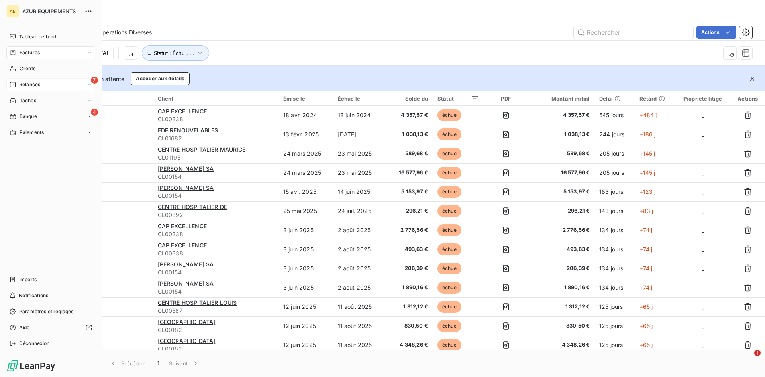
click at [17, 84] on div "Relances" at bounding box center [25, 84] width 31 height 7
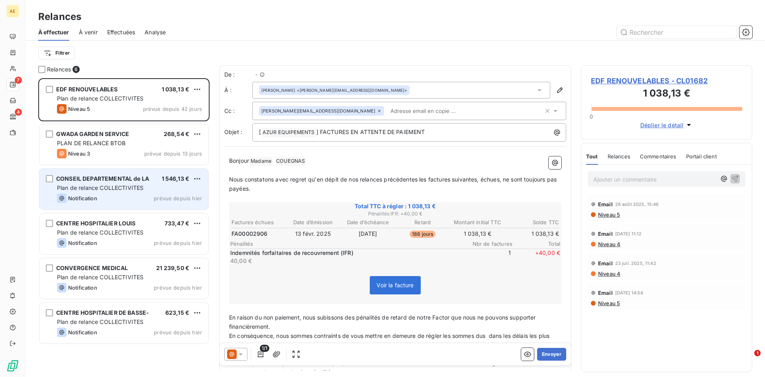
scroll to position [293, 165]
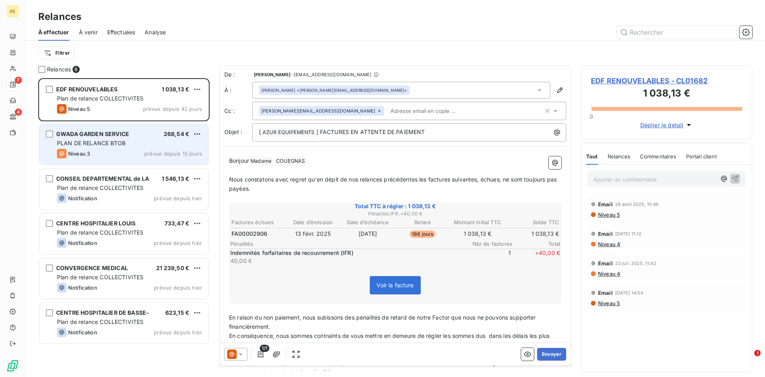
click at [107, 140] on span "PLAN DE RELANCE BTOB" at bounding box center [91, 142] width 69 height 7
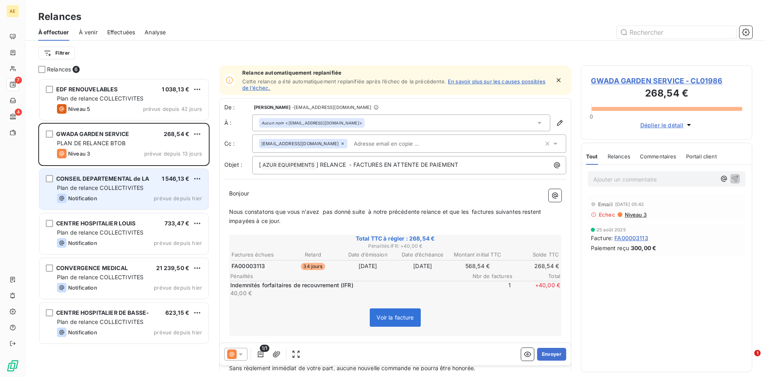
click at [107, 193] on div "Notification prévue depuis hier" at bounding box center [129, 198] width 145 height 10
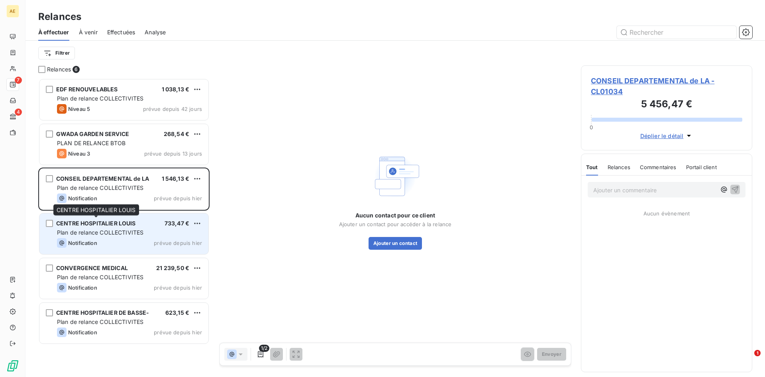
click at [102, 226] on div "CENTRE HOSPITALIER LOUIS" at bounding box center [96, 223] width 80 height 8
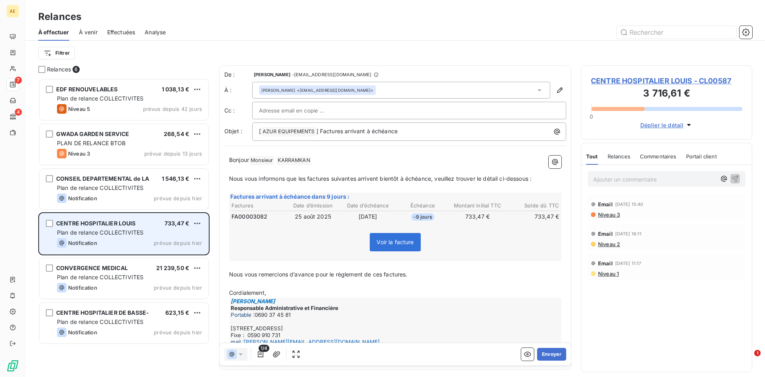
scroll to position [293, 165]
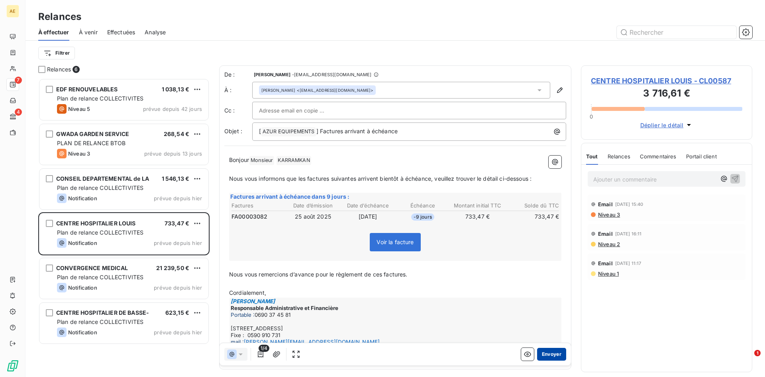
click at [552, 354] on button "Envoyer" at bounding box center [551, 354] width 29 height 13
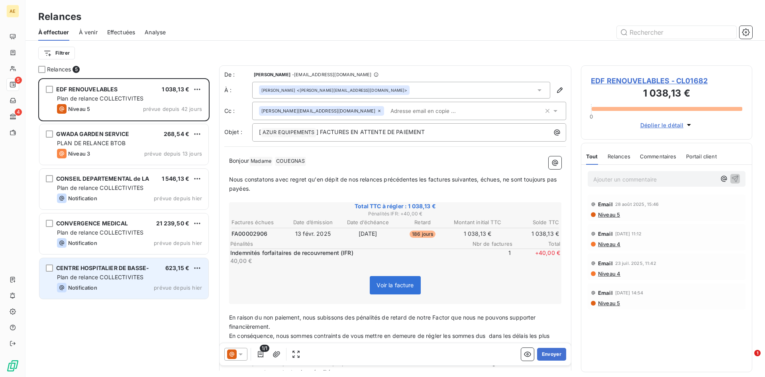
click at [120, 277] on span "Plan de relance COLLECTIVITES" at bounding box center [100, 276] width 86 height 7
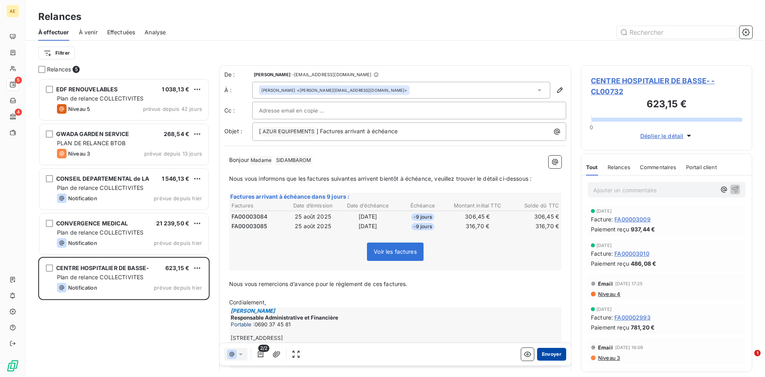
click at [551, 355] on button "Envoyer" at bounding box center [551, 354] width 29 height 13
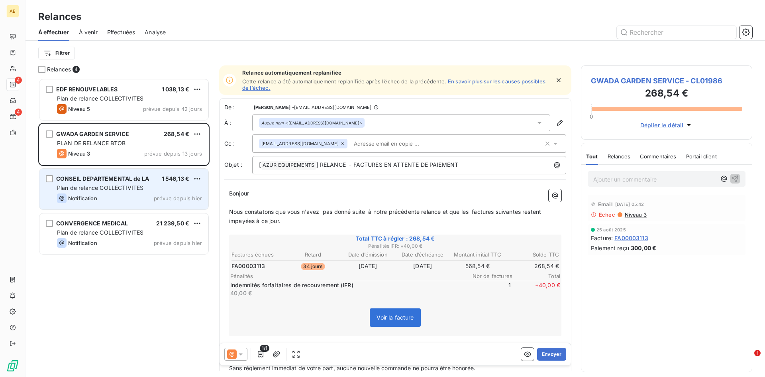
click at [100, 192] on div "CONSEIL DEPARTEMENTAL de LA 1 546,13 € Plan de relance COLLECTIVITES Notificati…" at bounding box center [123, 189] width 169 height 41
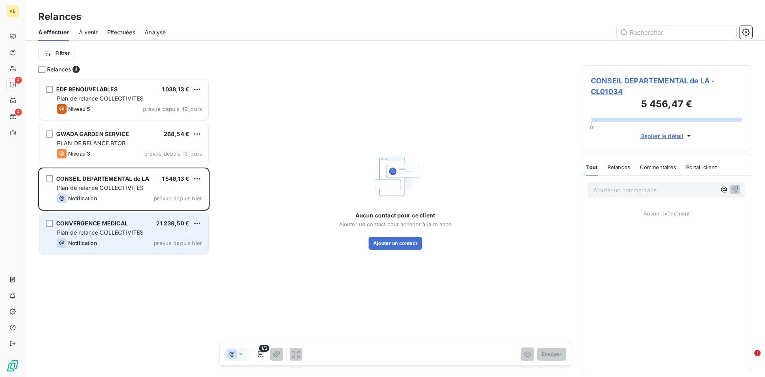
click at [109, 233] on span "Plan de relance COLLECTIVITES" at bounding box center [100, 232] width 86 height 7
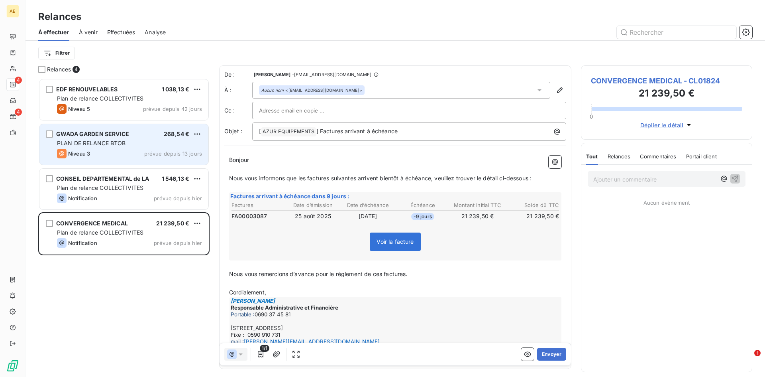
click at [107, 147] on div "GWADA GARDEN SERVICE 268,54 € PLAN DE RELANCE BTOB Niveau 3 prévue depuis 13 jo…" at bounding box center [123, 144] width 169 height 41
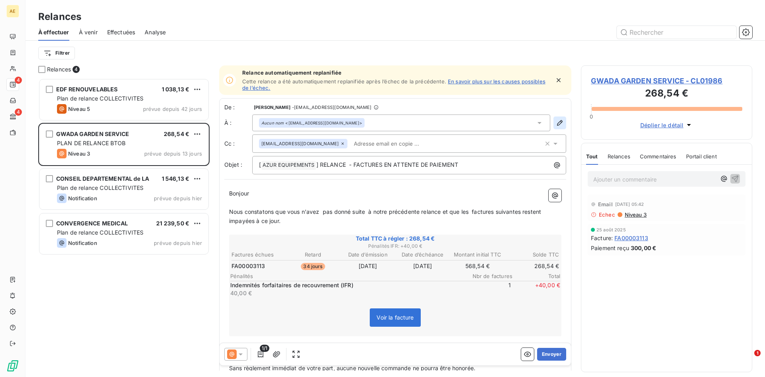
click at [556, 122] on icon "button" at bounding box center [560, 123] width 8 height 8
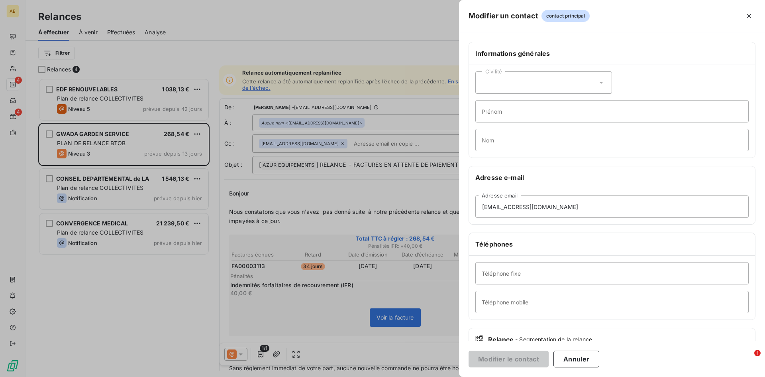
click at [601, 84] on icon at bounding box center [601, 83] width 8 height 8
click at [506, 115] on span "Monsieur" at bounding box center [503, 117] width 24 height 8
click at [584, 359] on button "Annuler" at bounding box center [577, 358] width 46 height 17
